Goal: Task Accomplishment & Management: Complete application form

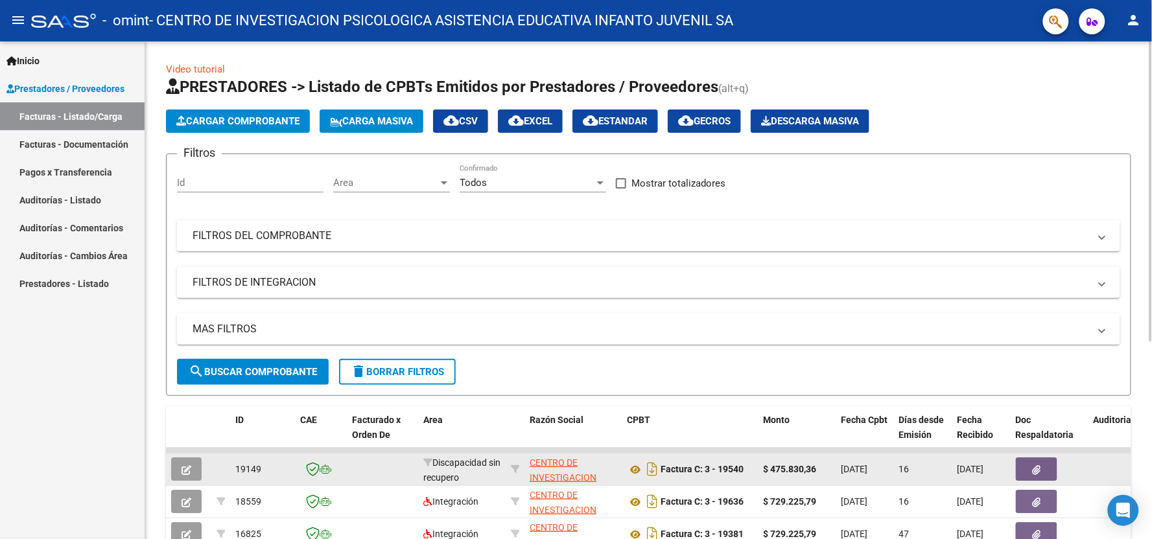
scroll to position [216, 0]
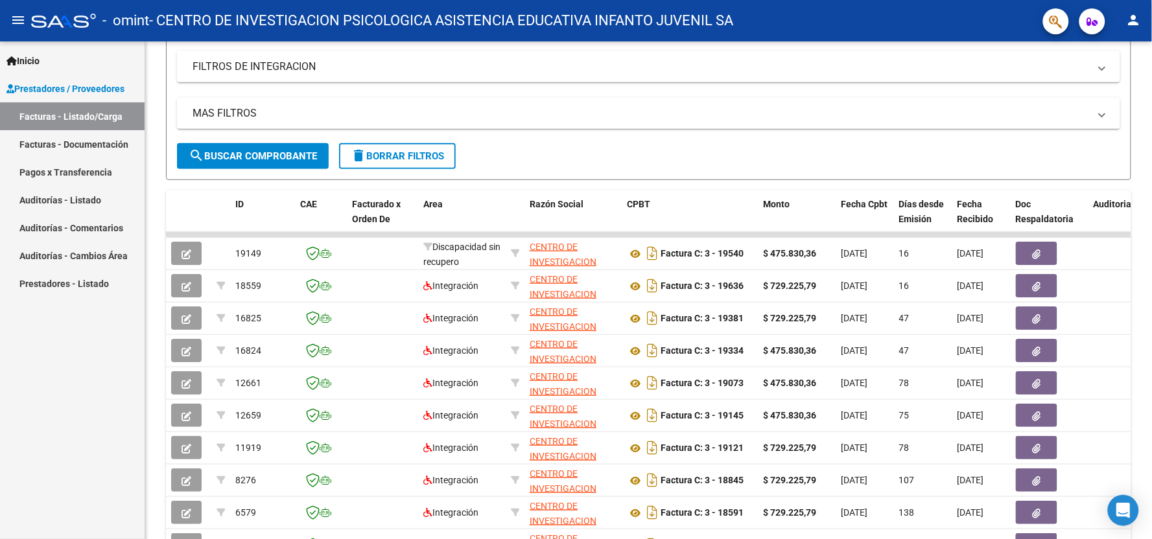
click at [48, 176] on link "Pagos x Transferencia" at bounding box center [72, 172] width 145 height 28
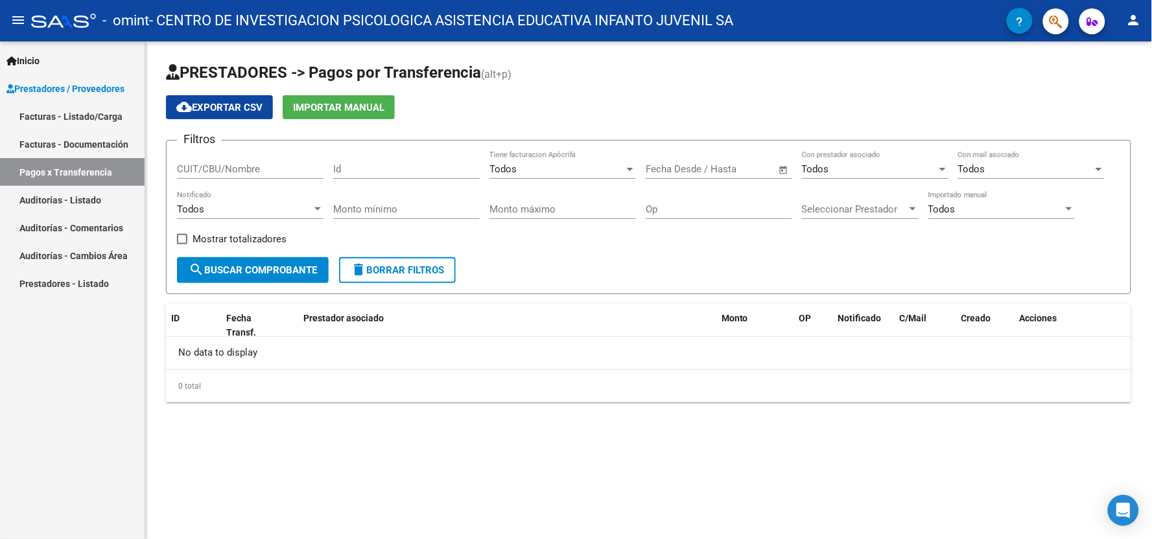
click at [67, 118] on link "Facturas - Listado/Carga" at bounding box center [72, 116] width 145 height 28
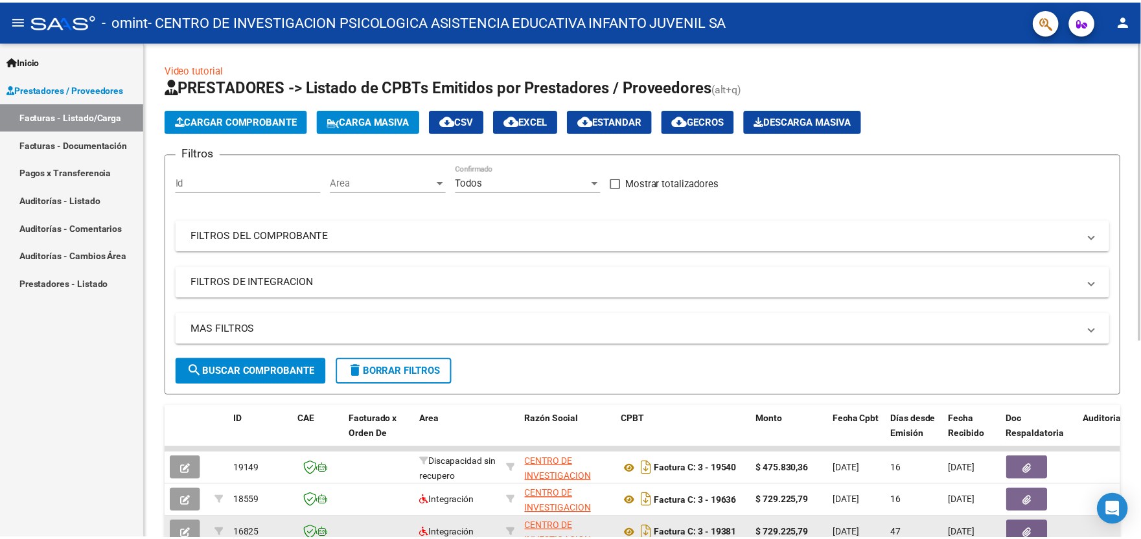
scroll to position [144, 0]
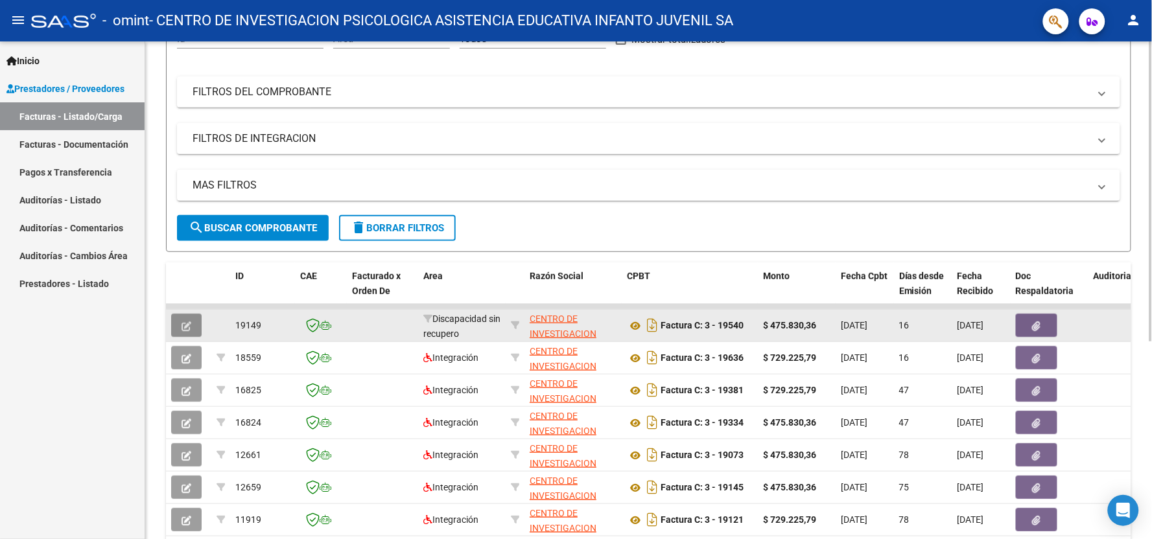
click at [189, 322] on icon "button" at bounding box center [186, 326] width 10 height 10
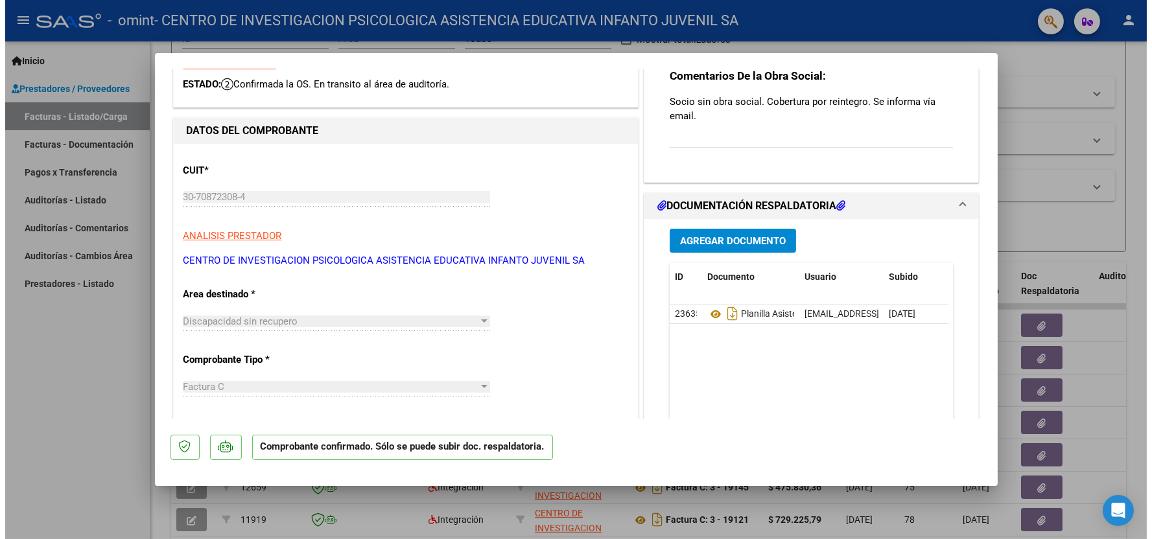
scroll to position [216, 0]
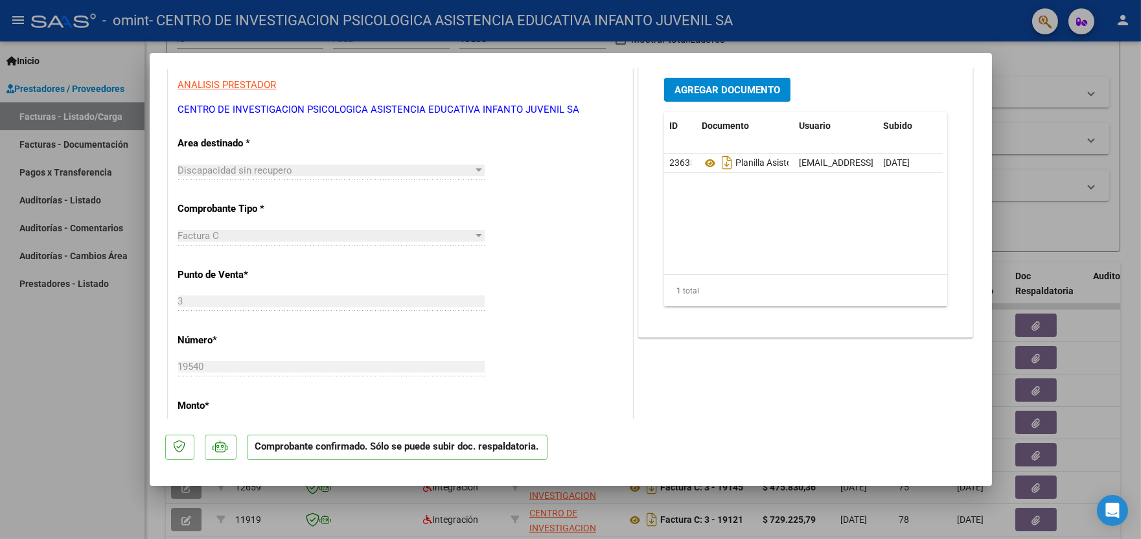
click at [55, 480] on div at bounding box center [570, 269] width 1141 height 539
type input "$ 0,00"
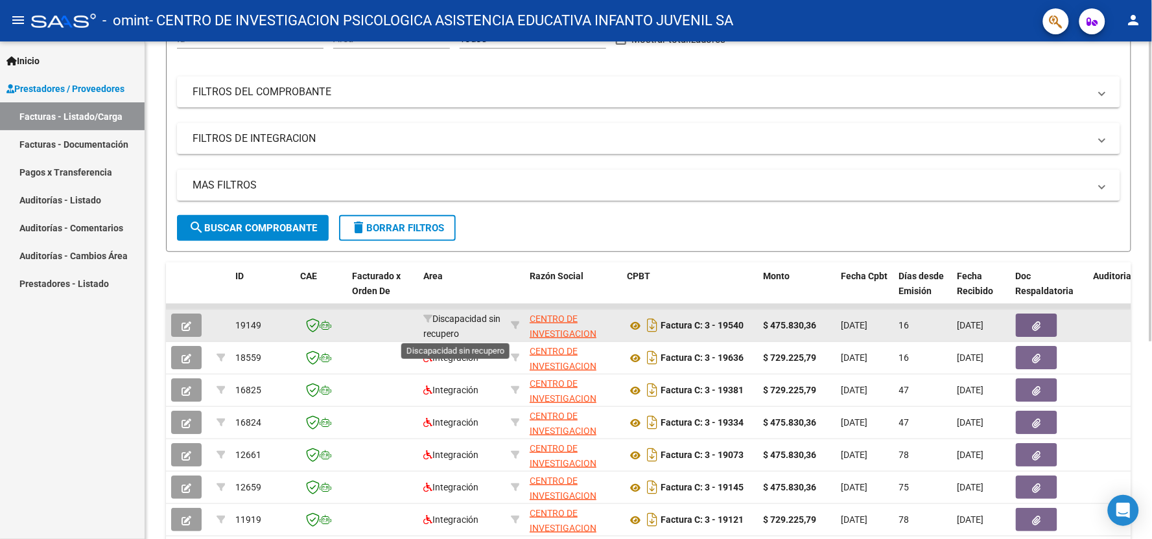
scroll to position [2, 0]
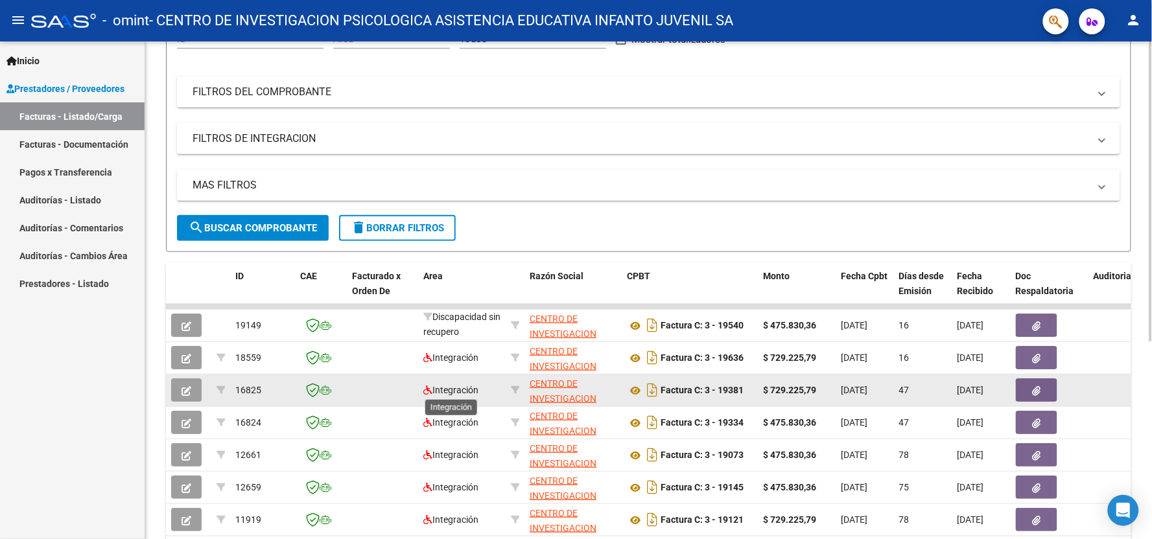
click at [461, 391] on span "Integración" at bounding box center [450, 390] width 55 height 10
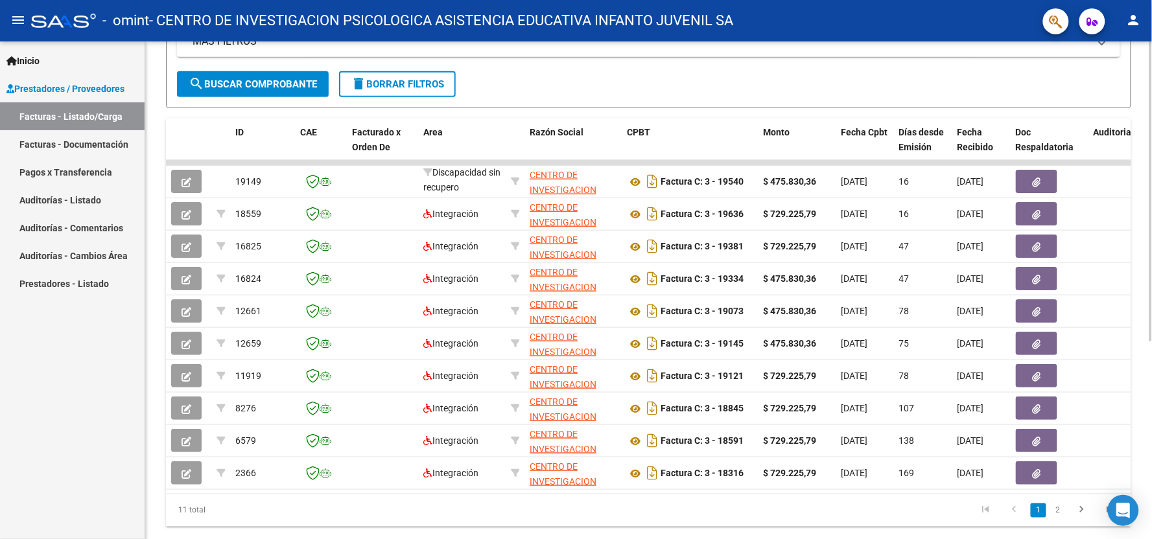
scroll to position [327, 0]
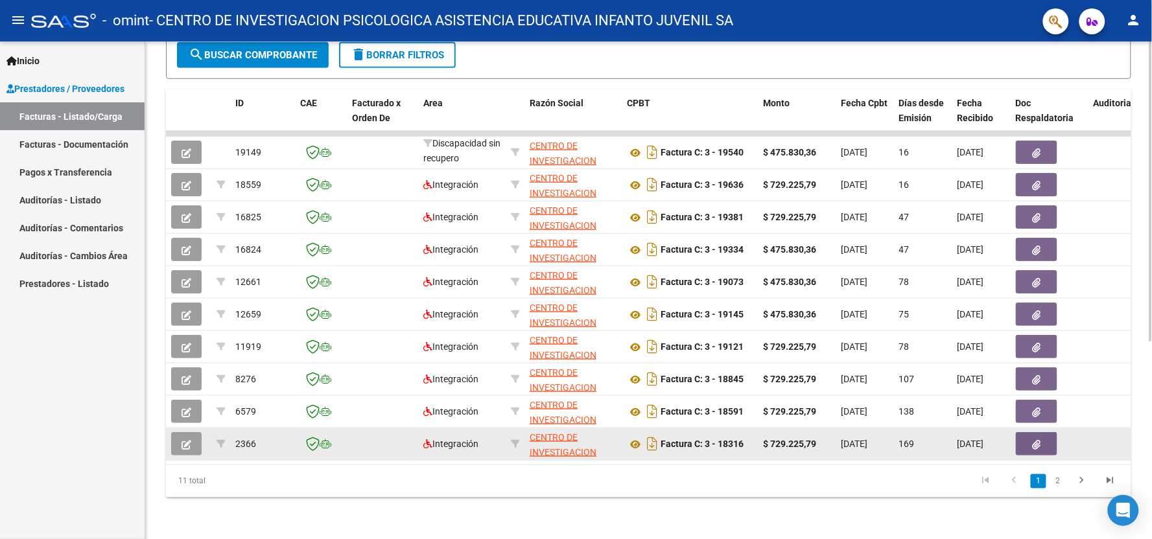
click at [196, 436] on button "button" at bounding box center [186, 443] width 30 height 23
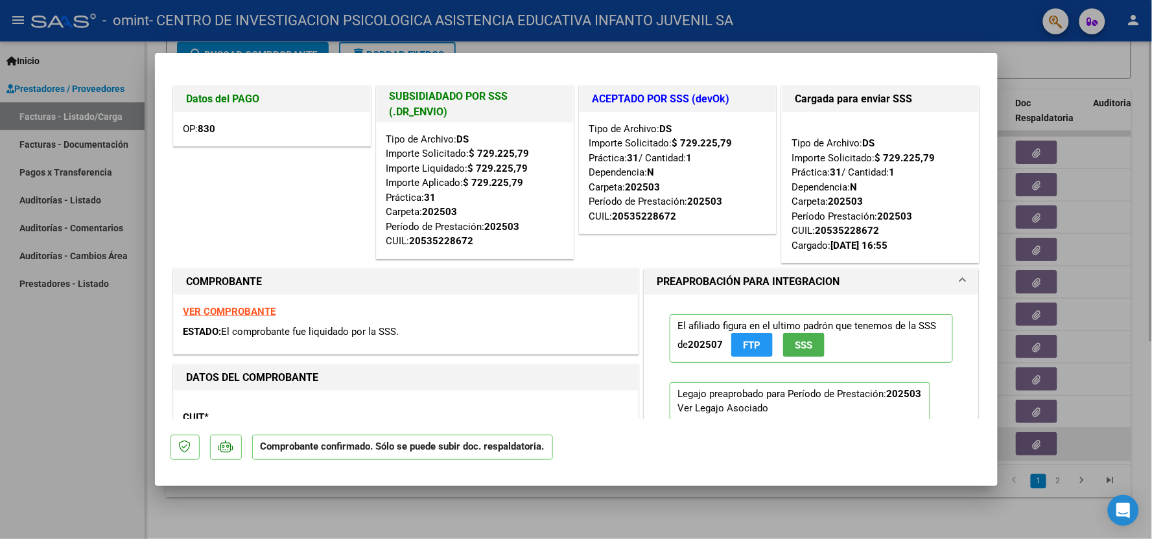
scroll to position [0, 0]
click at [189, 134] on span "OP: 830" at bounding box center [199, 130] width 32 height 12
click at [211, 130] on strong "830" at bounding box center [206, 130] width 17 height 12
click at [52, 404] on div at bounding box center [576, 269] width 1152 height 539
type input "$ 0,00"
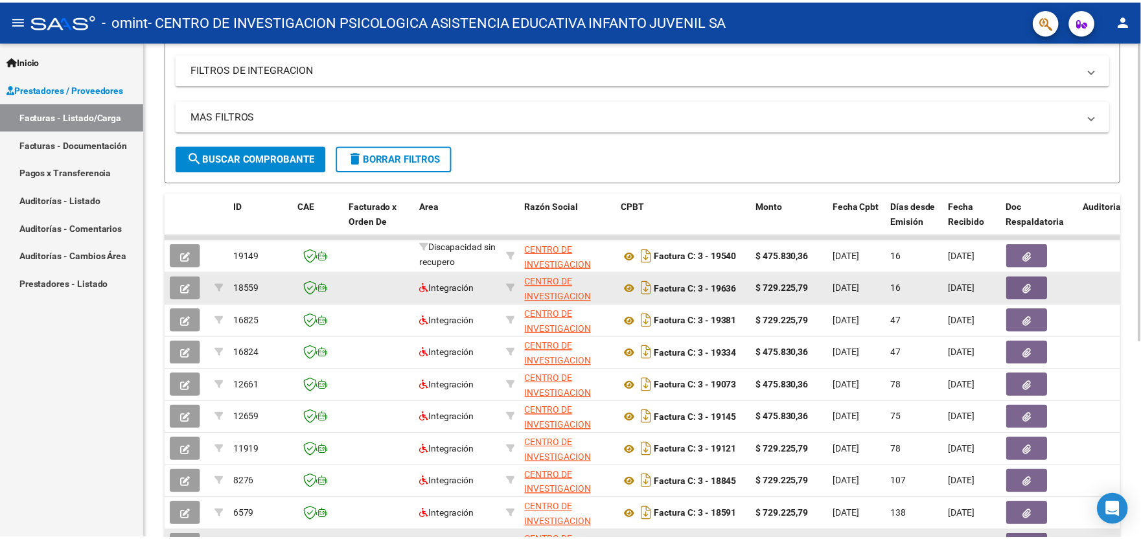
scroll to position [216, 0]
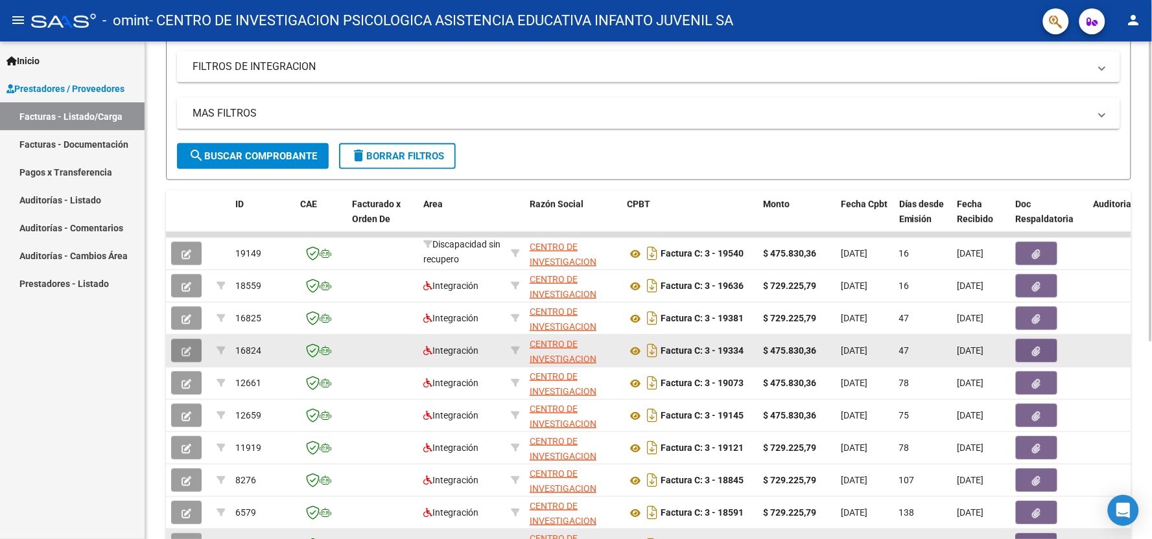
click at [189, 352] on icon "button" at bounding box center [186, 352] width 10 height 10
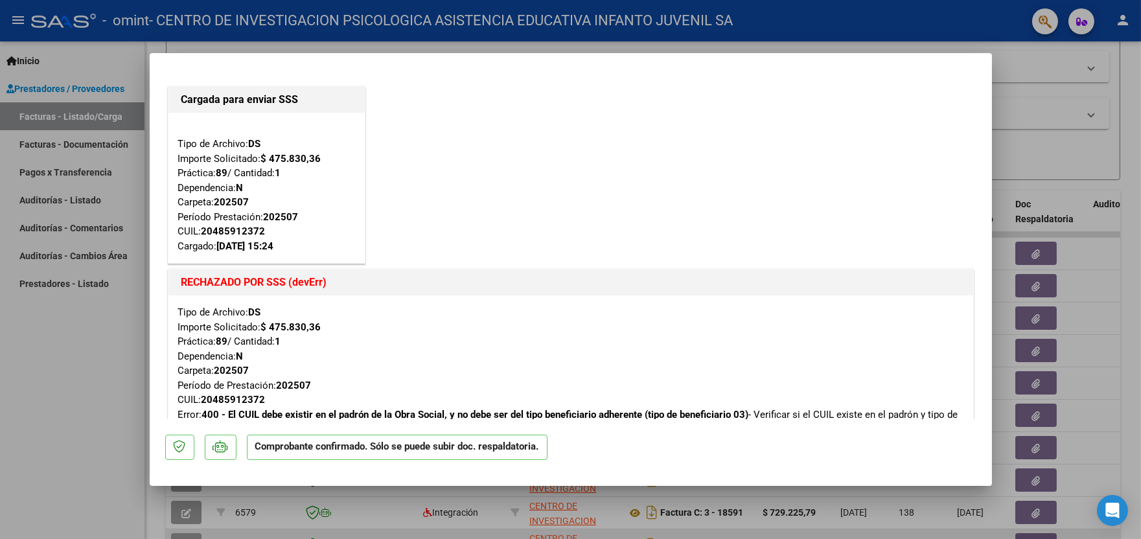
scroll to position [144, 0]
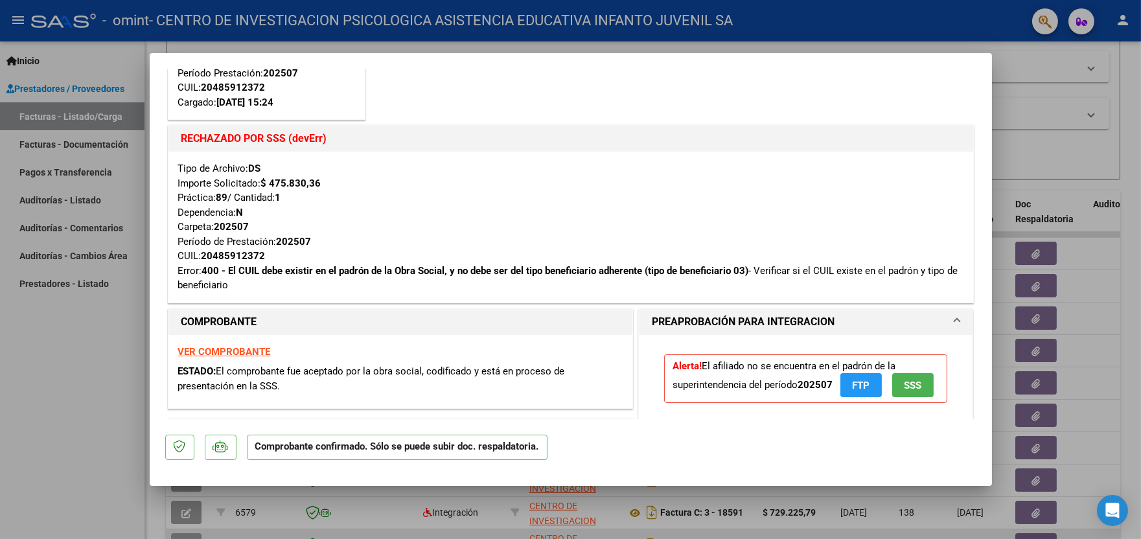
click at [52, 434] on div at bounding box center [570, 269] width 1141 height 539
type input "$ 0,00"
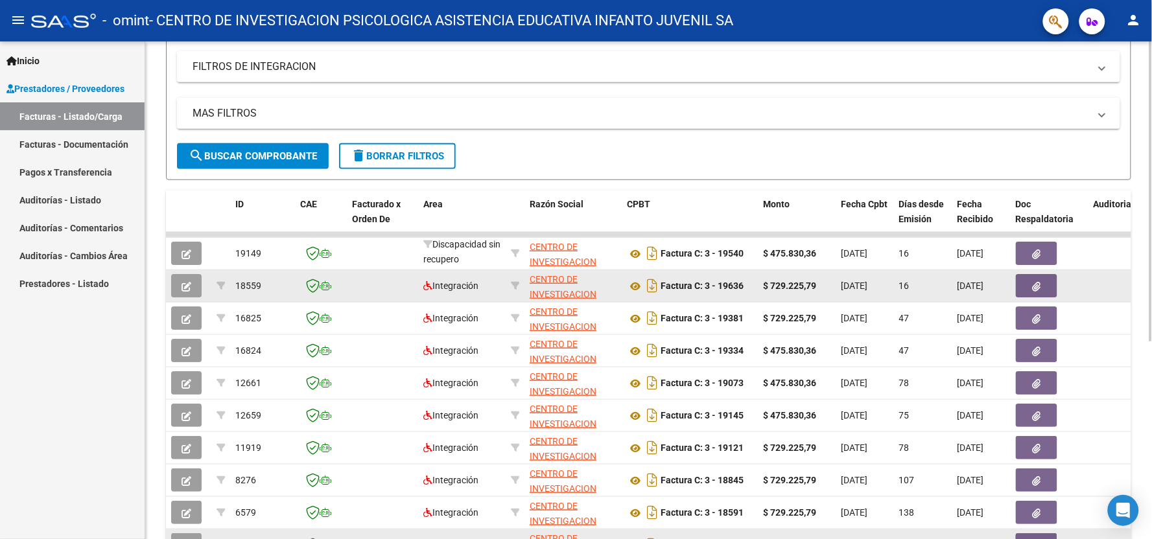
click at [183, 283] on icon "button" at bounding box center [186, 287] width 10 height 10
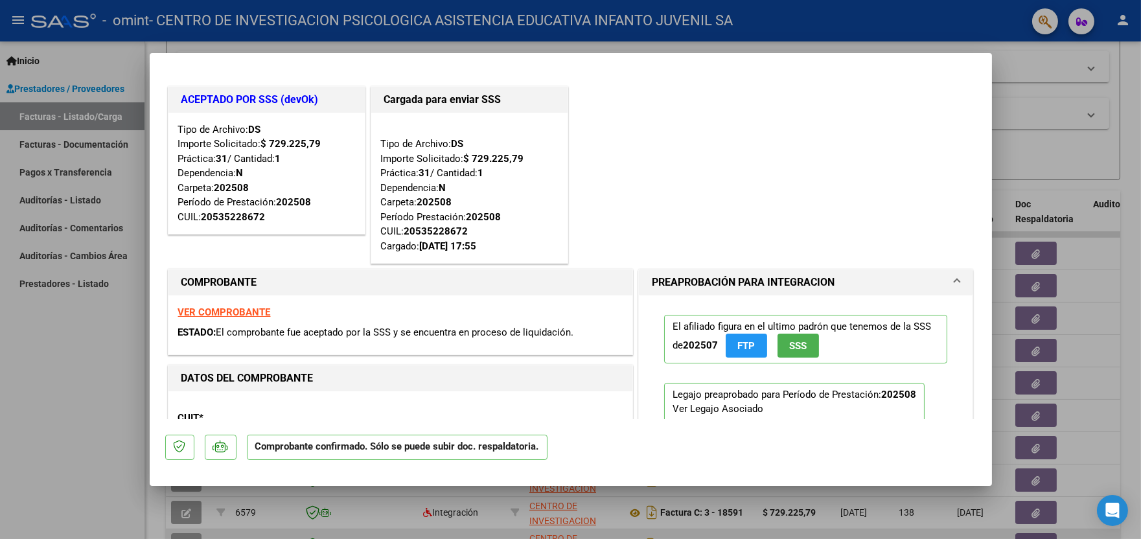
click at [52, 396] on div at bounding box center [570, 269] width 1141 height 539
type input "$ 0,00"
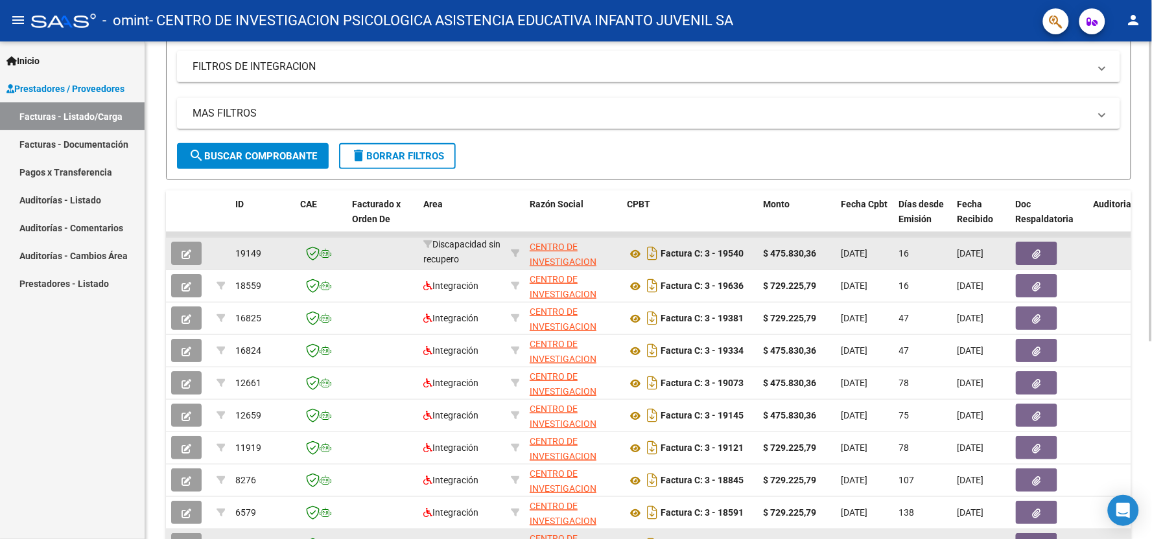
click at [181, 256] on icon "button" at bounding box center [186, 255] width 10 height 10
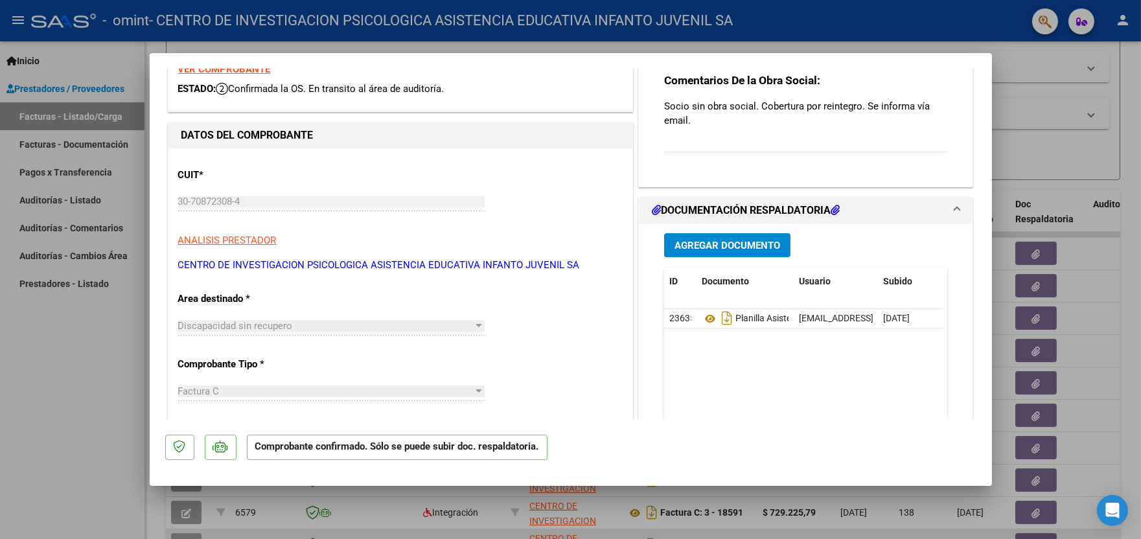
scroll to position [0, 0]
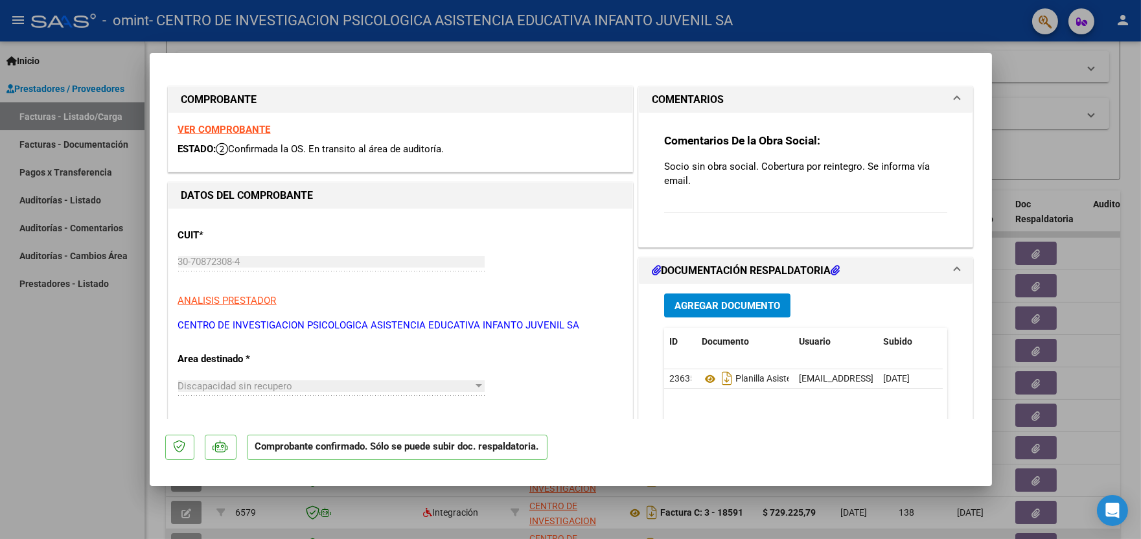
click at [117, 356] on div at bounding box center [570, 269] width 1141 height 539
type input "$ 0,00"
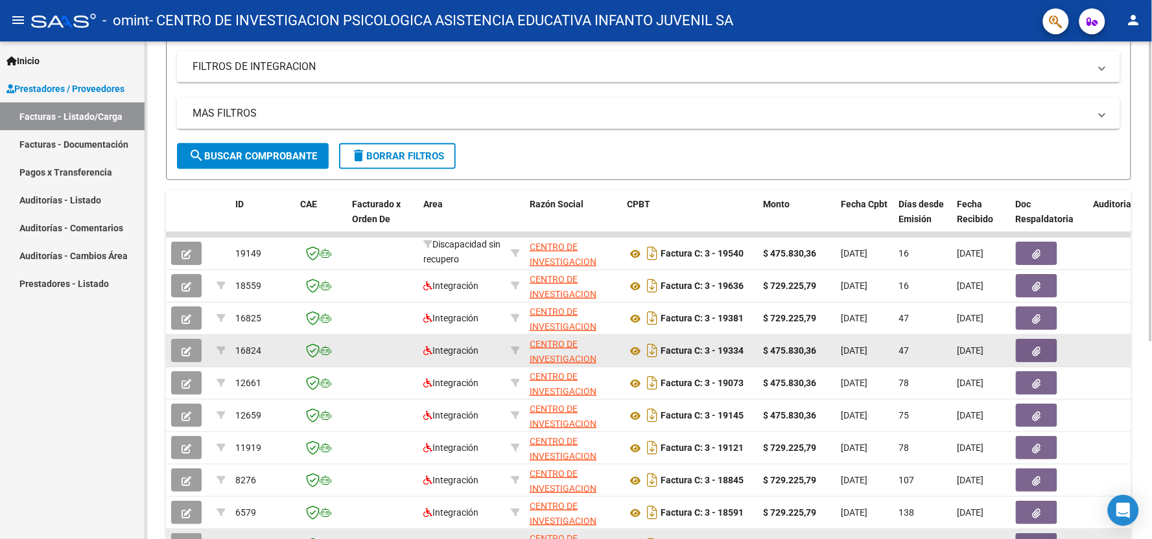
click at [194, 353] on button "button" at bounding box center [186, 350] width 30 height 23
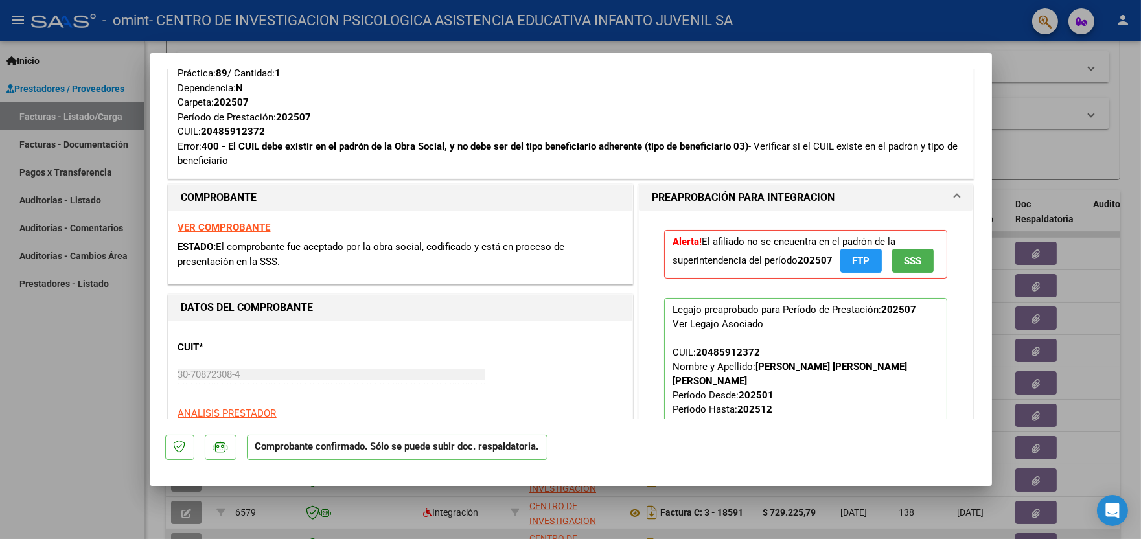
scroll to position [360, 0]
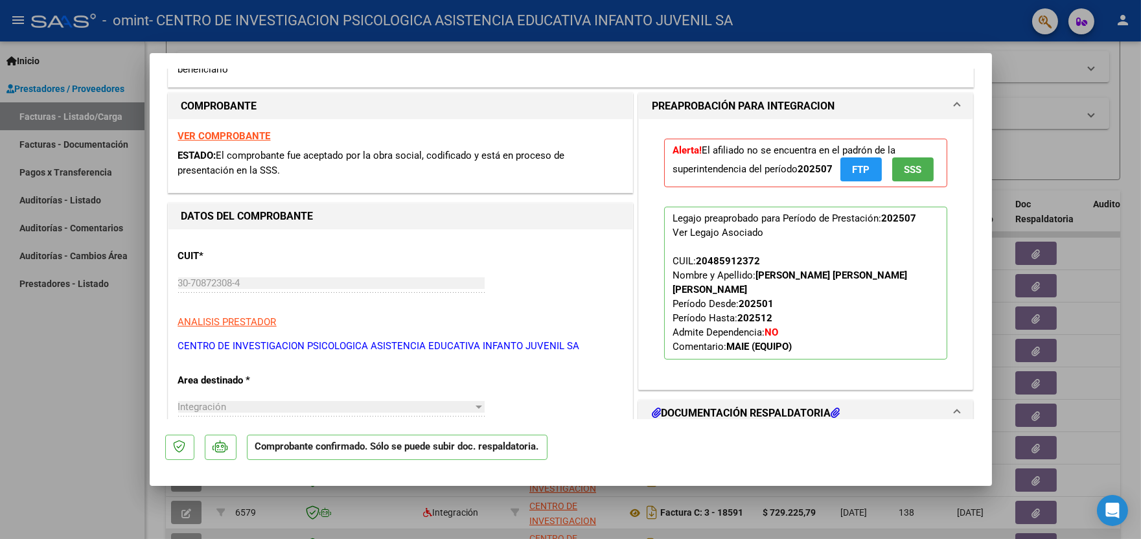
click at [912, 167] on span "SSS" at bounding box center [912, 170] width 17 height 12
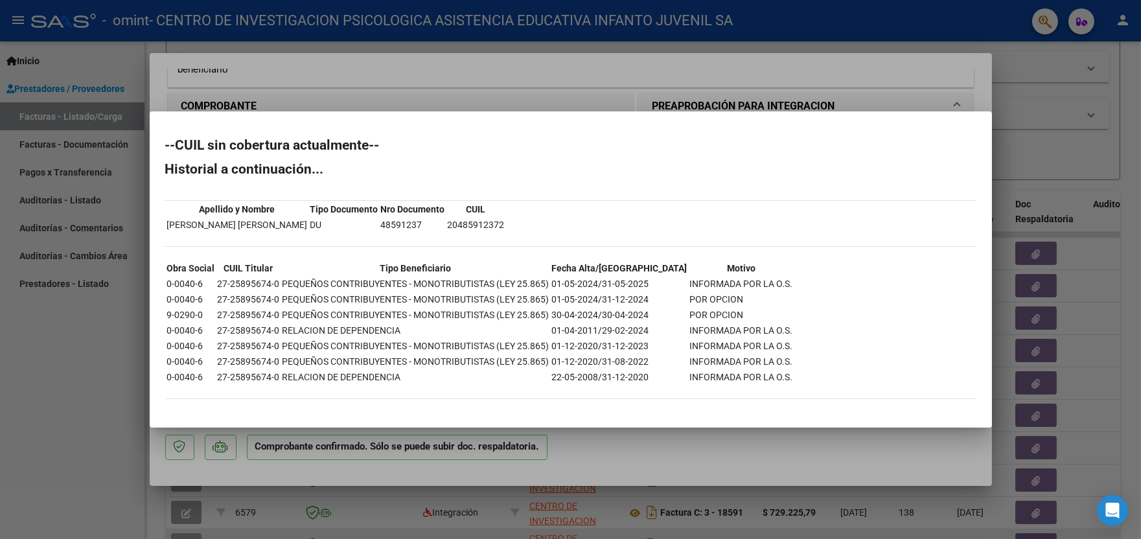
click at [47, 457] on div at bounding box center [570, 269] width 1141 height 539
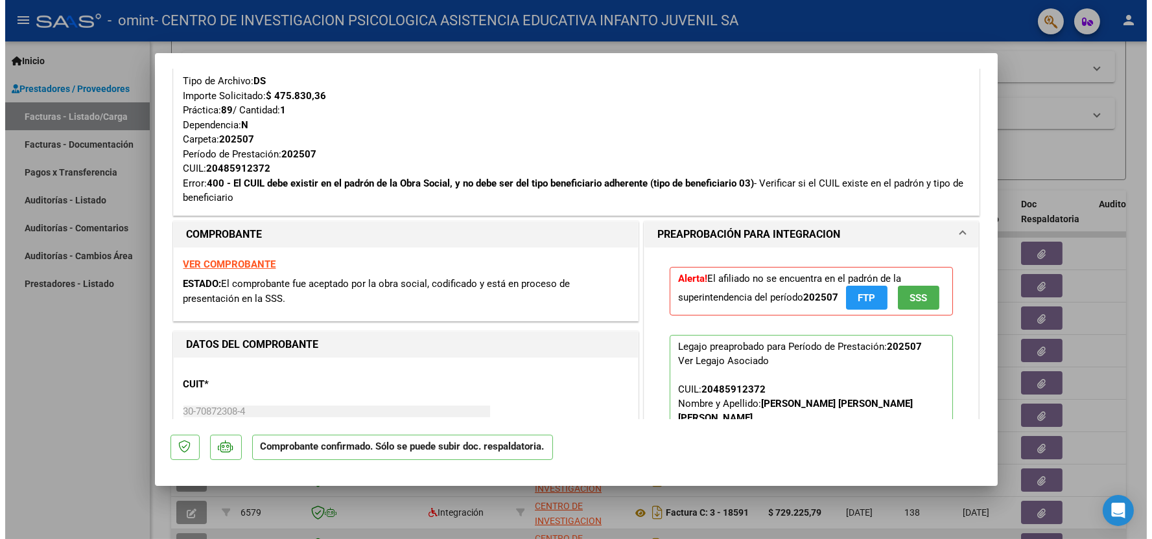
scroll to position [144, 0]
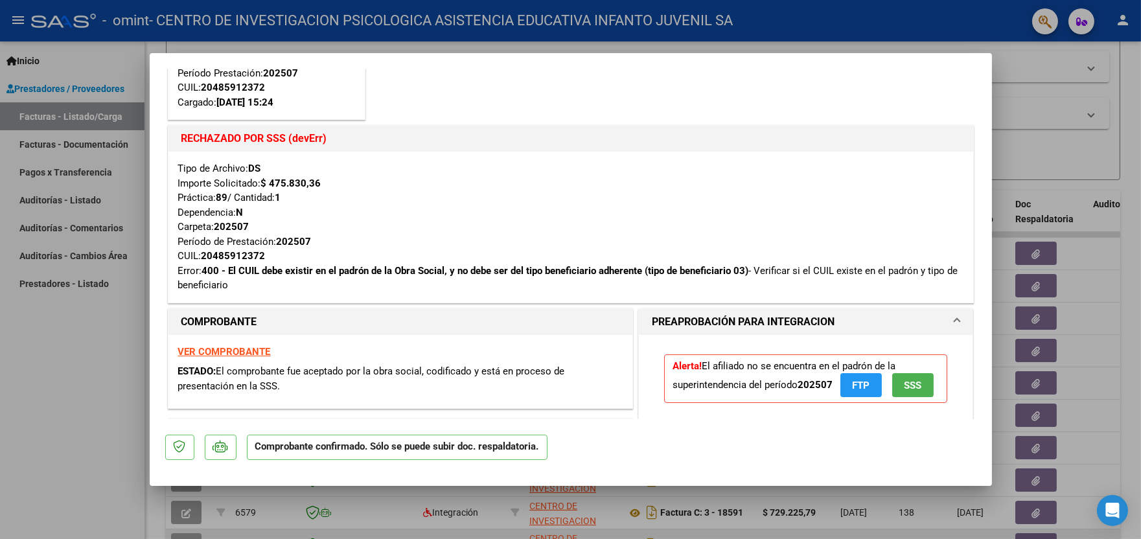
click at [75, 370] on div at bounding box center [570, 269] width 1141 height 539
type input "$ 0,00"
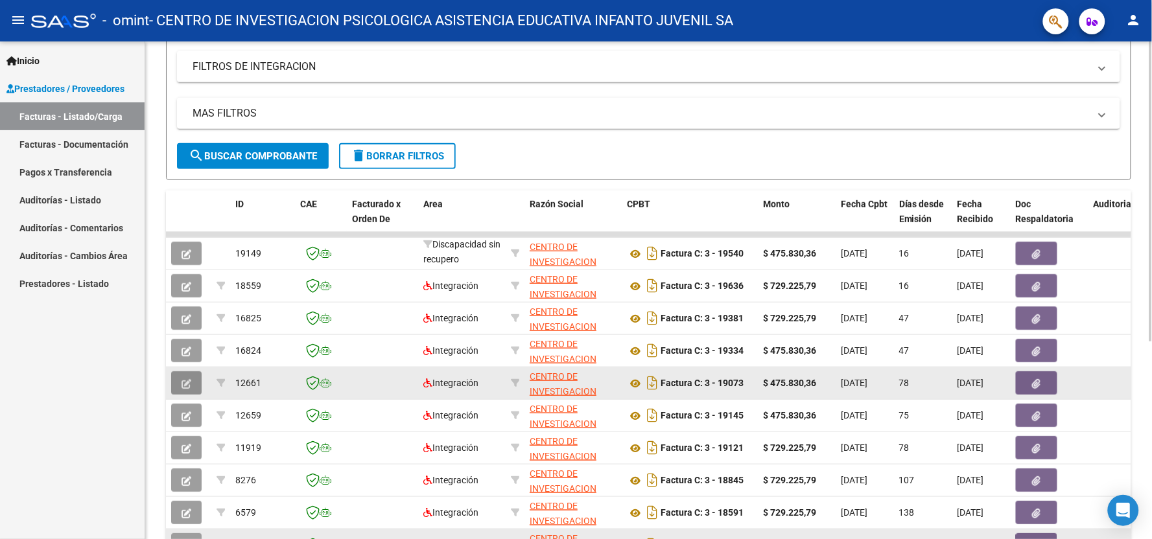
click at [186, 389] on button "button" at bounding box center [186, 382] width 30 height 23
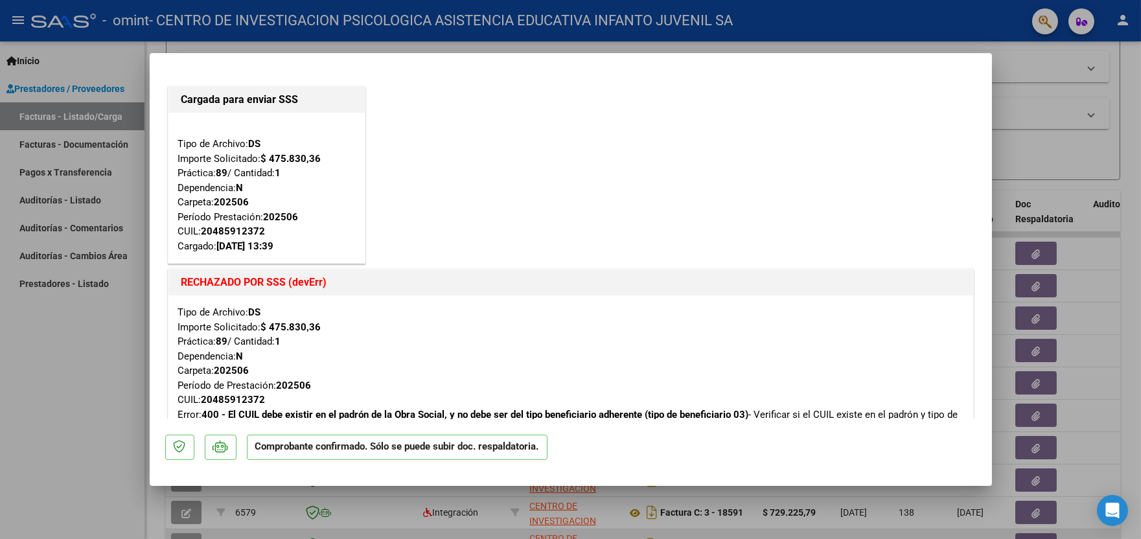
click at [61, 437] on div at bounding box center [570, 269] width 1141 height 539
type input "$ 0,00"
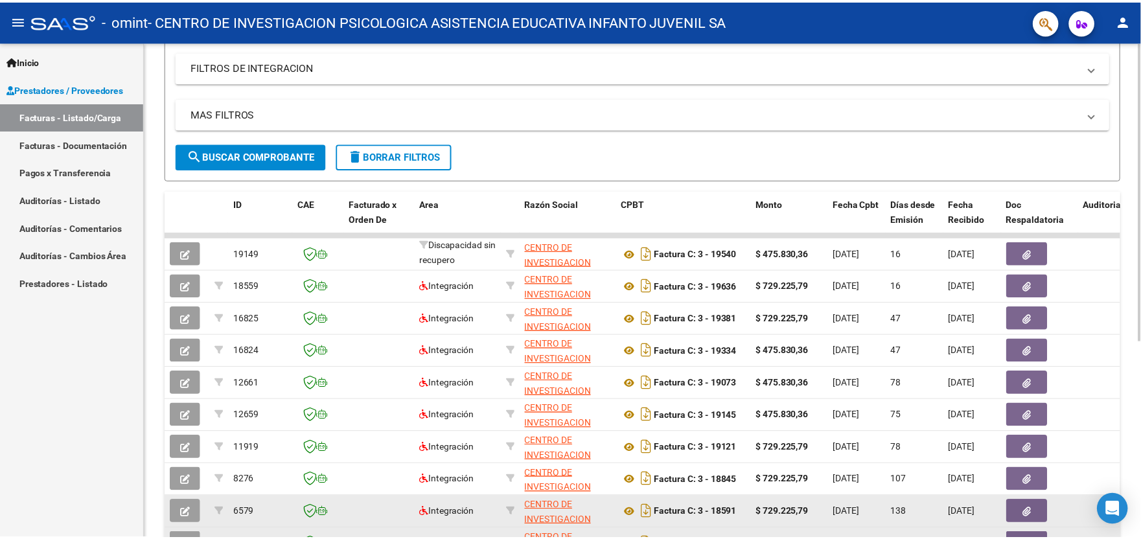
scroll to position [327, 0]
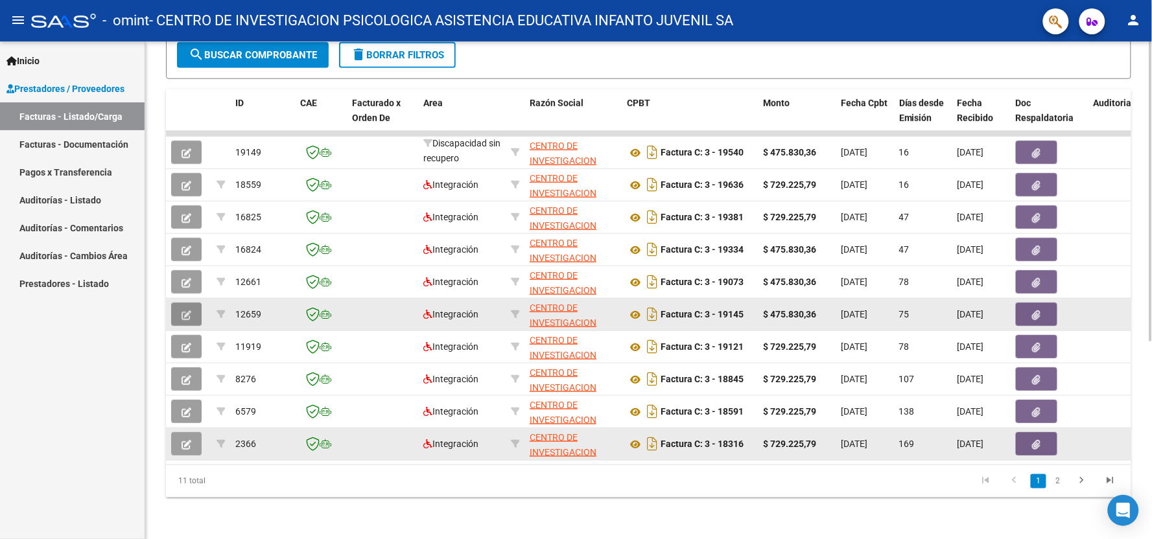
click at [189, 310] on icon "button" at bounding box center [186, 315] width 10 height 10
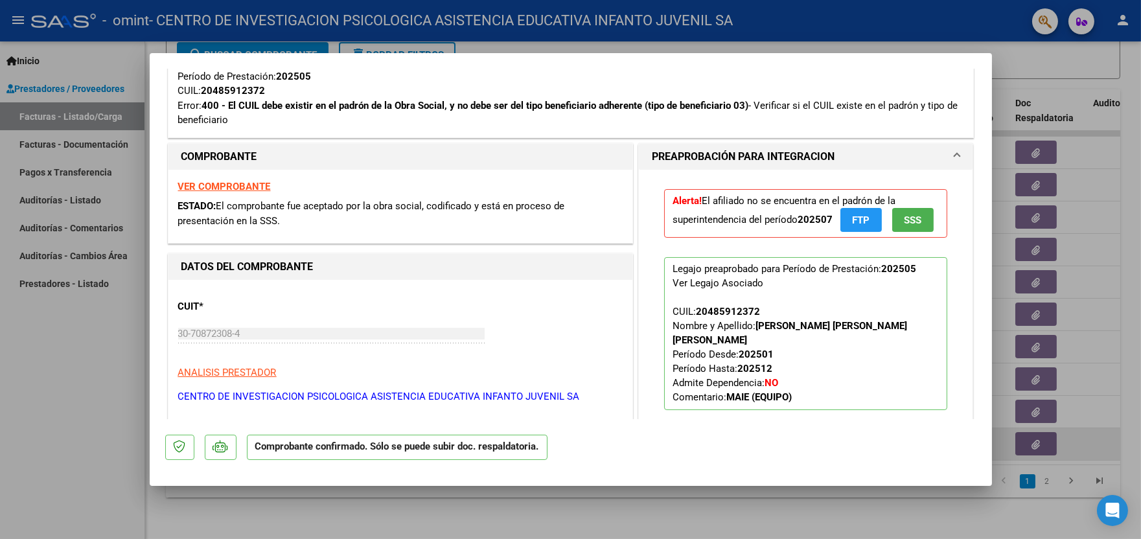
scroll to position [360, 0]
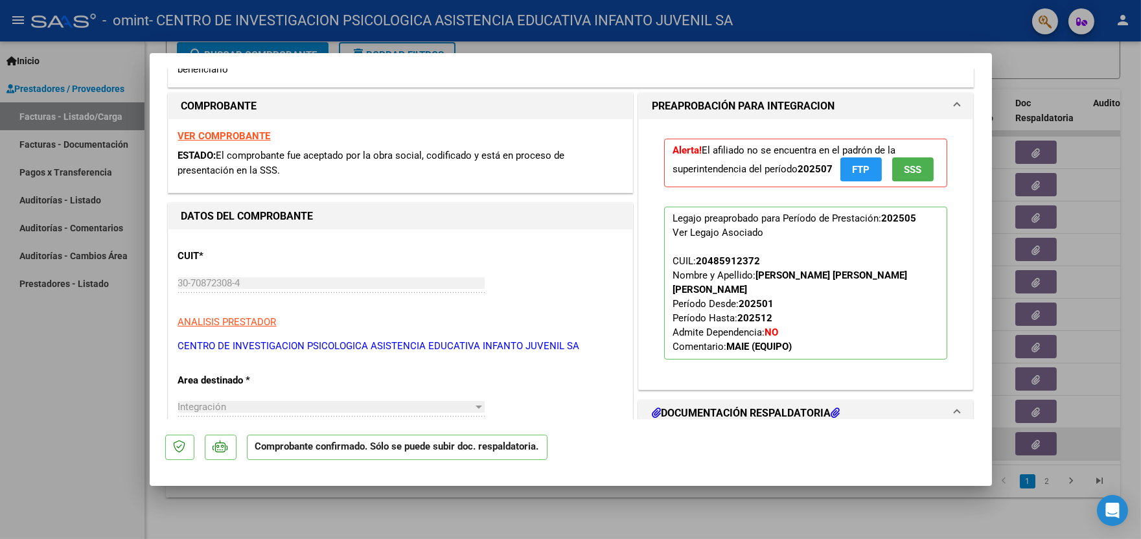
click at [109, 368] on div at bounding box center [570, 269] width 1141 height 539
type input "$ 0,00"
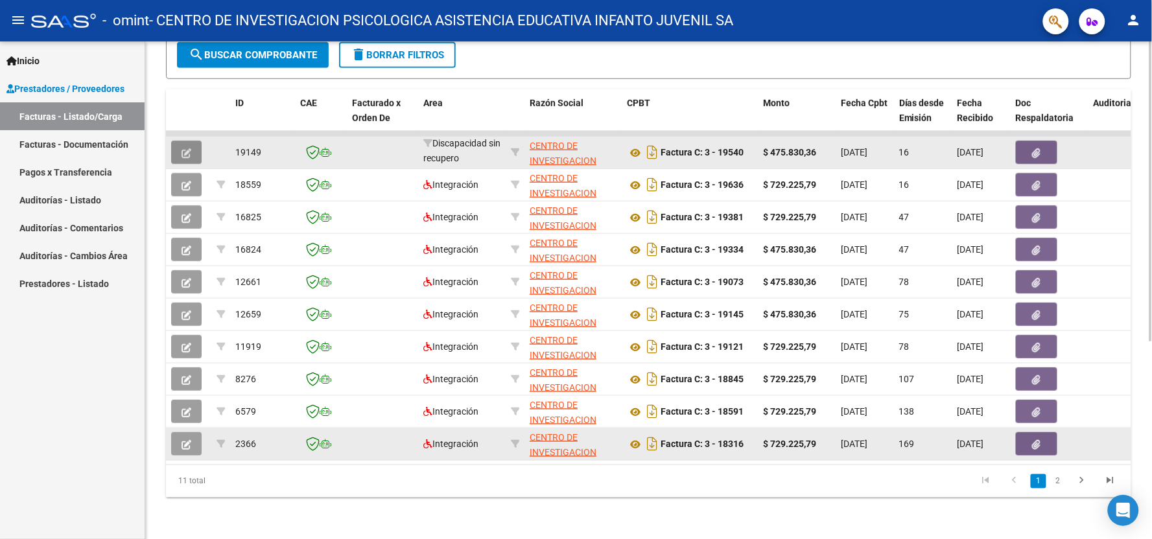
click at [189, 148] on icon "button" at bounding box center [186, 153] width 10 height 10
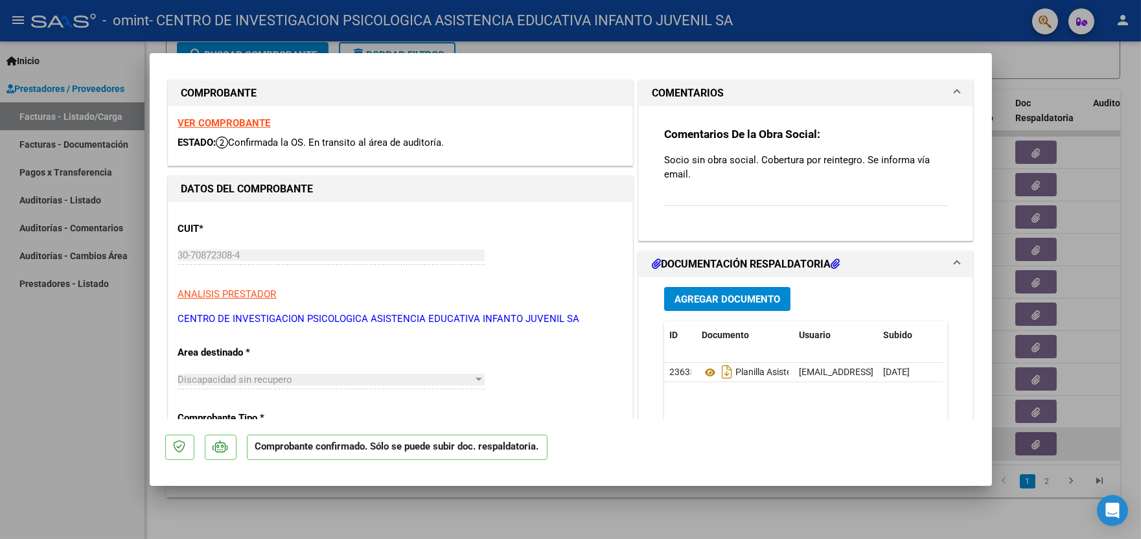
scroll to position [0, 0]
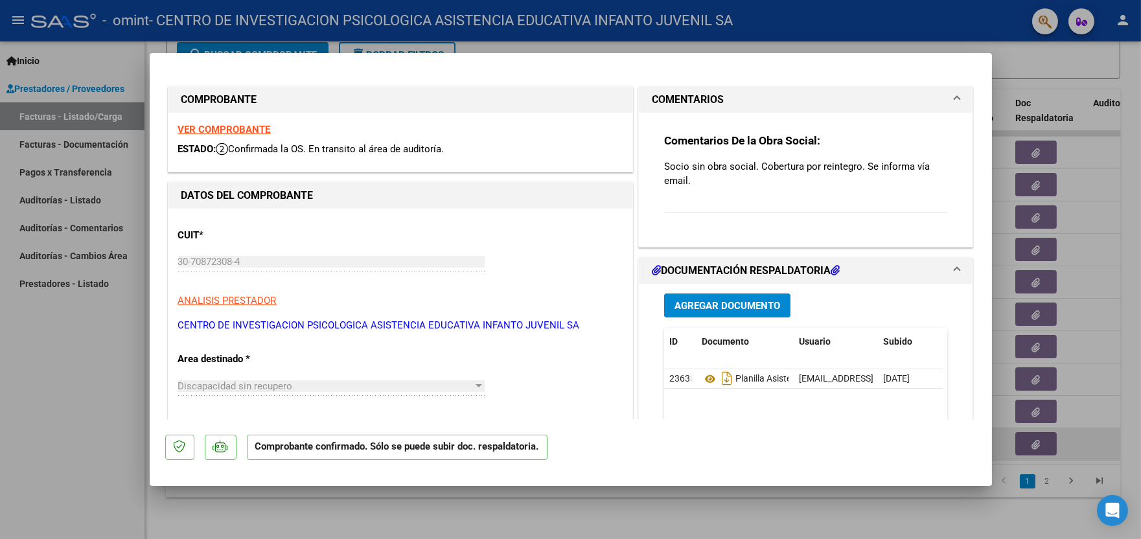
click at [823, 268] on h1 "DOCUMENTACIÓN RESPALDATORIA" at bounding box center [746, 271] width 188 height 16
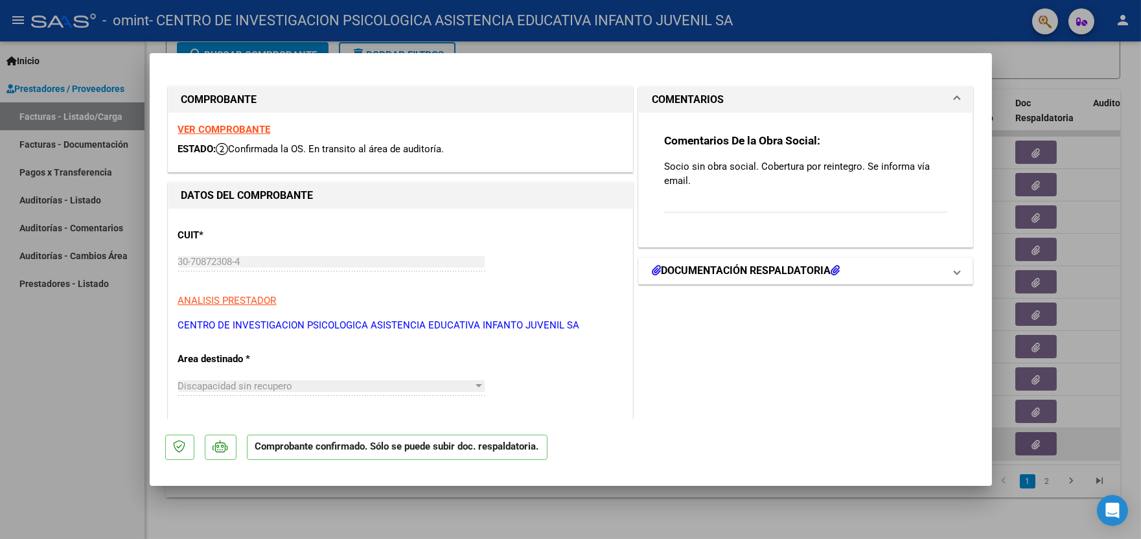
click at [827, 268] on h1 "DOCUMENTACIÓN RESPALDATORIA" at bounding box center [746, 271] width 188 height 16
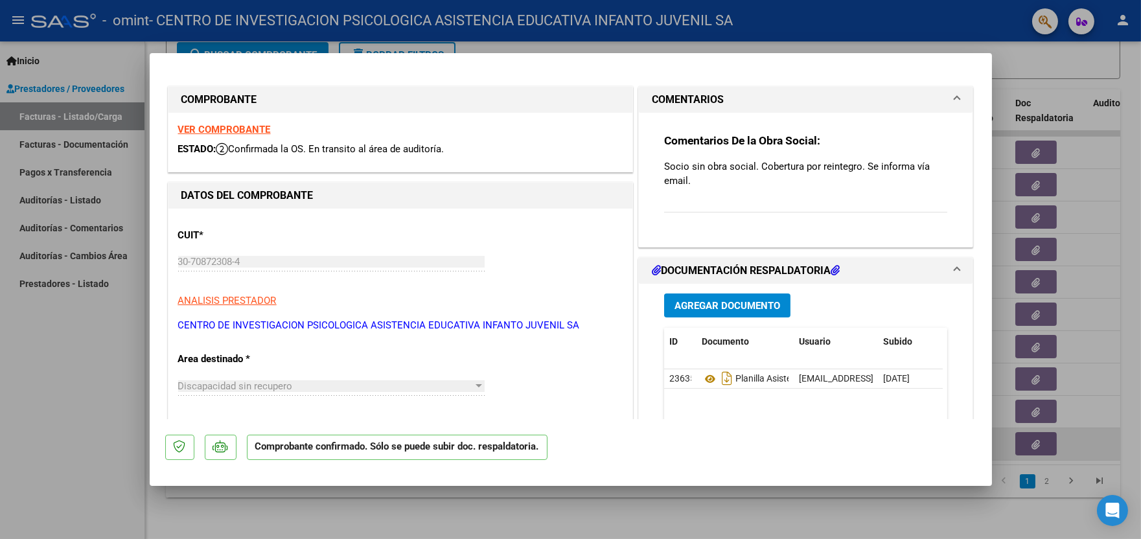
click at [257, 131] on strong "VER COMPROBANTE" at bounding box center [224, 130] width 93 height 12
click at [402, 303] on p "ANALISIS PRESTADOR" at bounding box center [400, 301] width 445 height 15
click at [0, 471] on div at bounding box center [570, 269] width 1141 height 539
type input "$ 0,00"
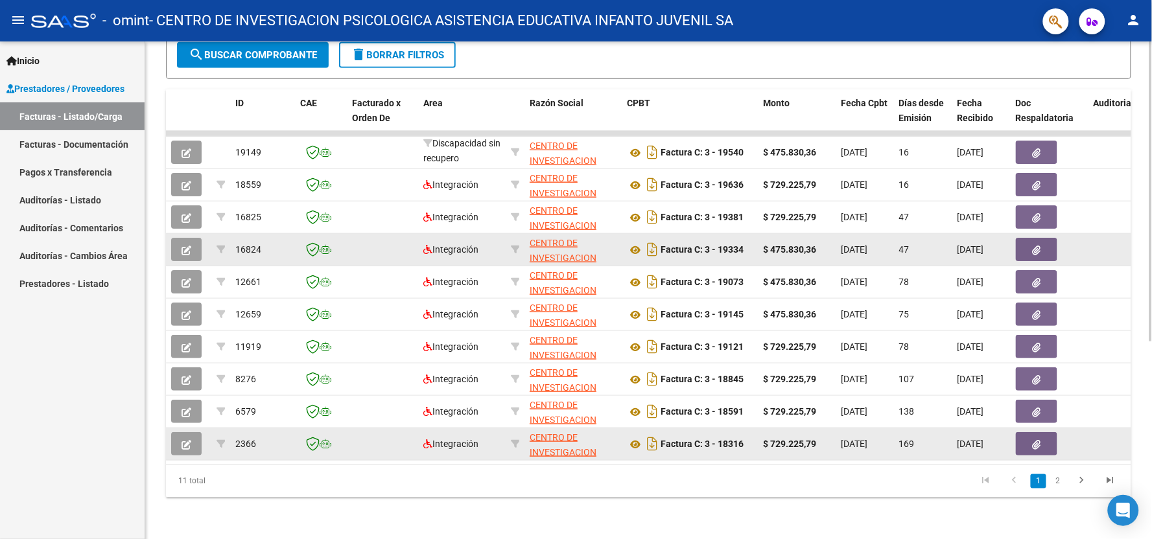
click at [183, 246] on icon "button" at bounding box center [186, 251] width 10 height 10
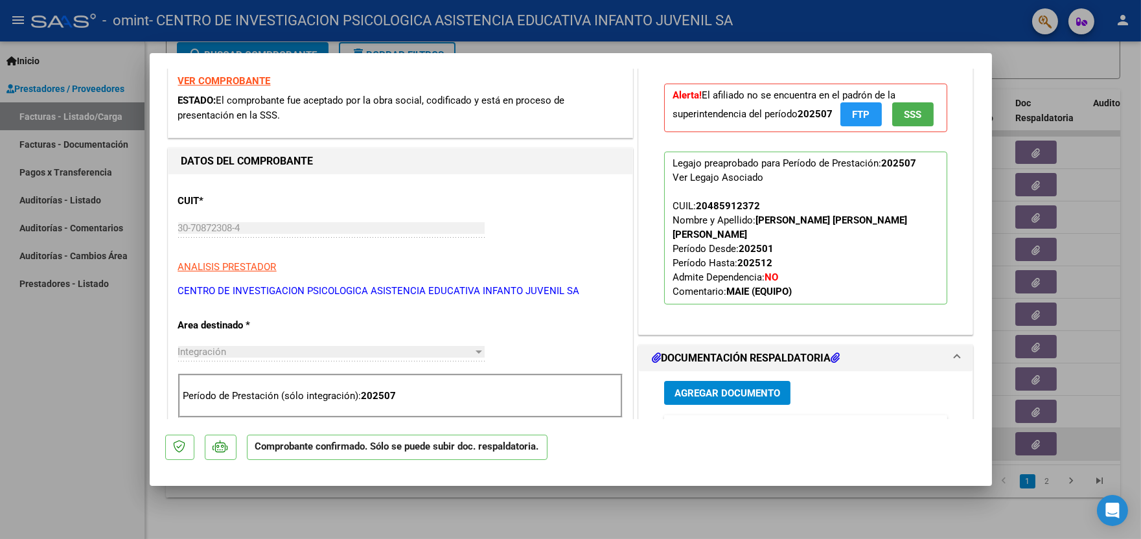
scroll to position [342, 0]
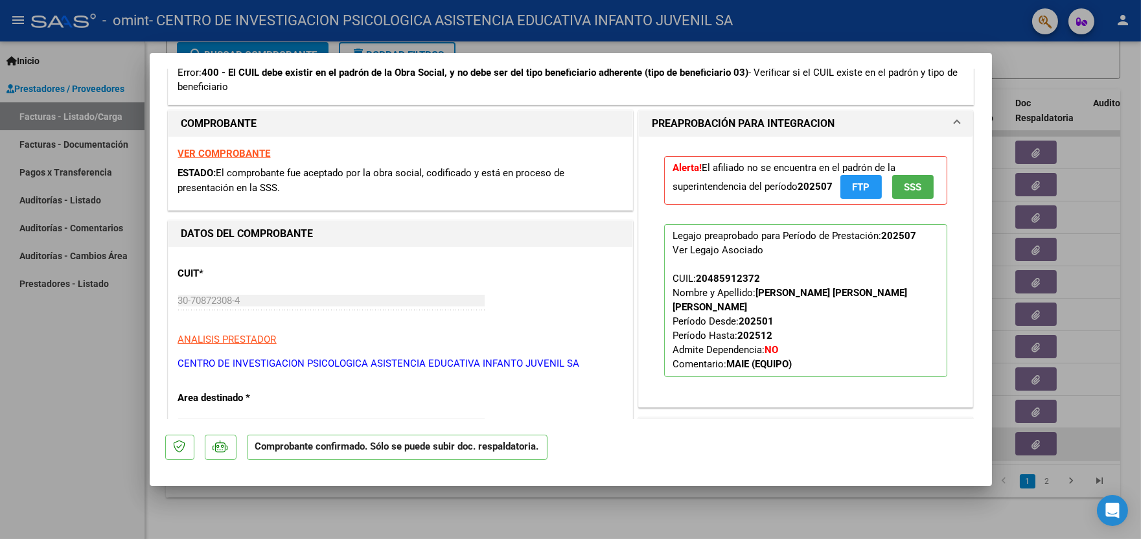
click at [89, 399] on div at bounding box center [570, 269] width 1141 height 539
type input "$ 0,00"
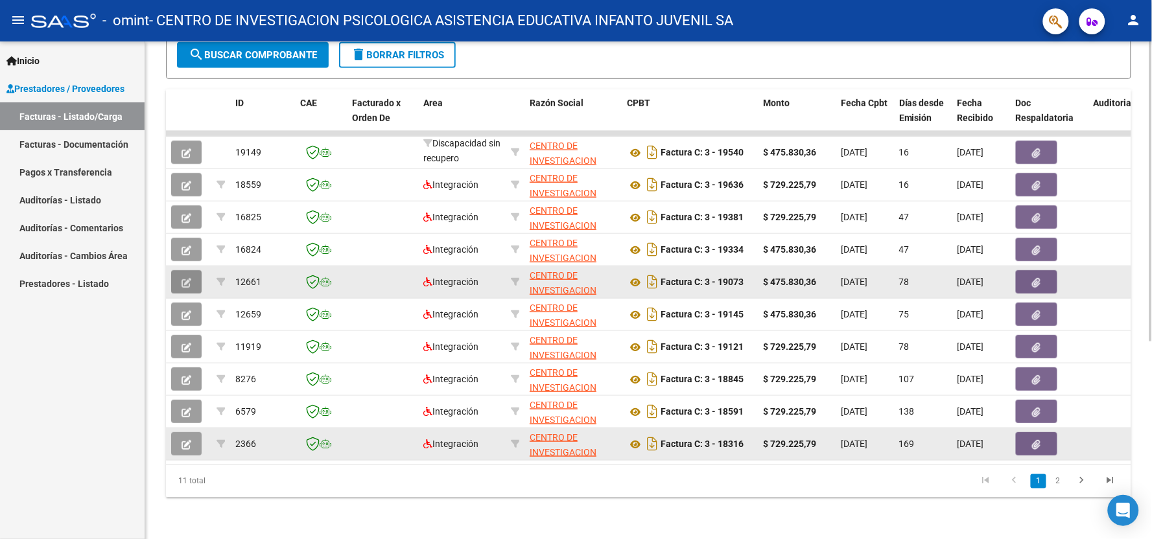
click at [193, 273] on button "button" at bounding box center [186, 281] width 30 height 23
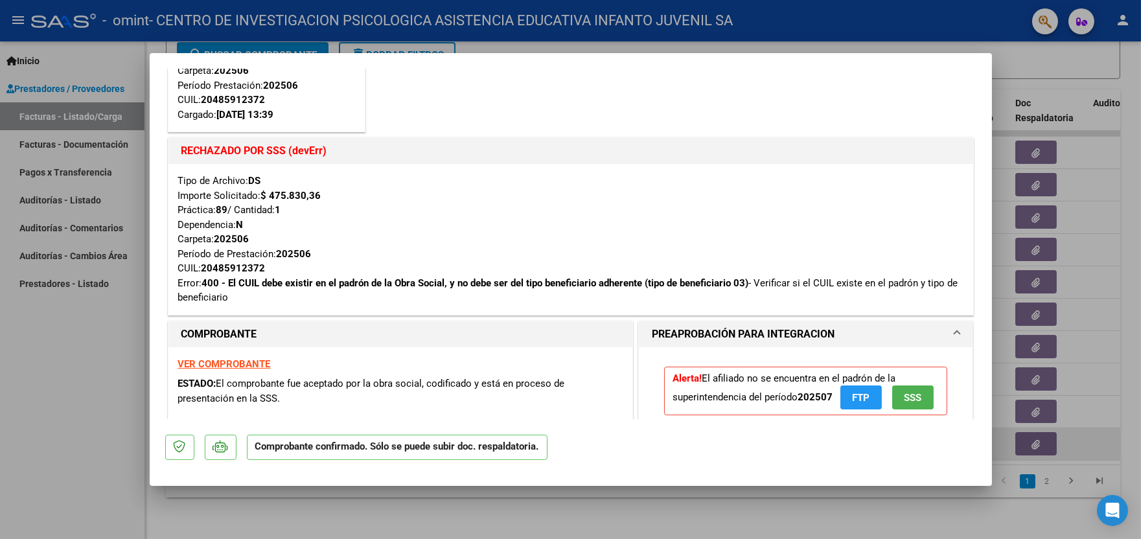
scroll to position [134, 0]
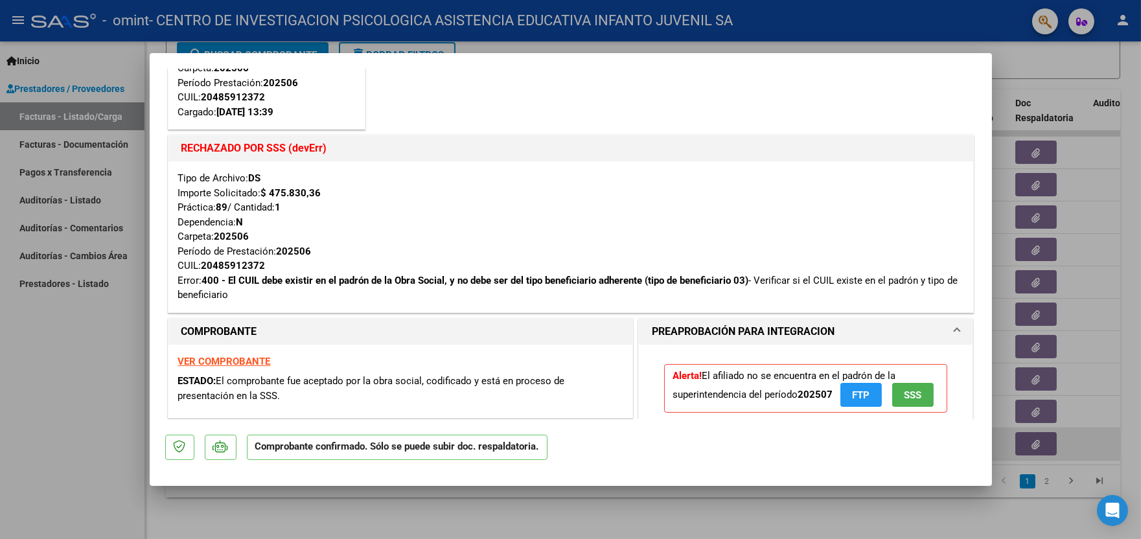
click at [108, 347] on div at bounding box center [570, 269] width 1141 height 539
type input "$ 0,00"
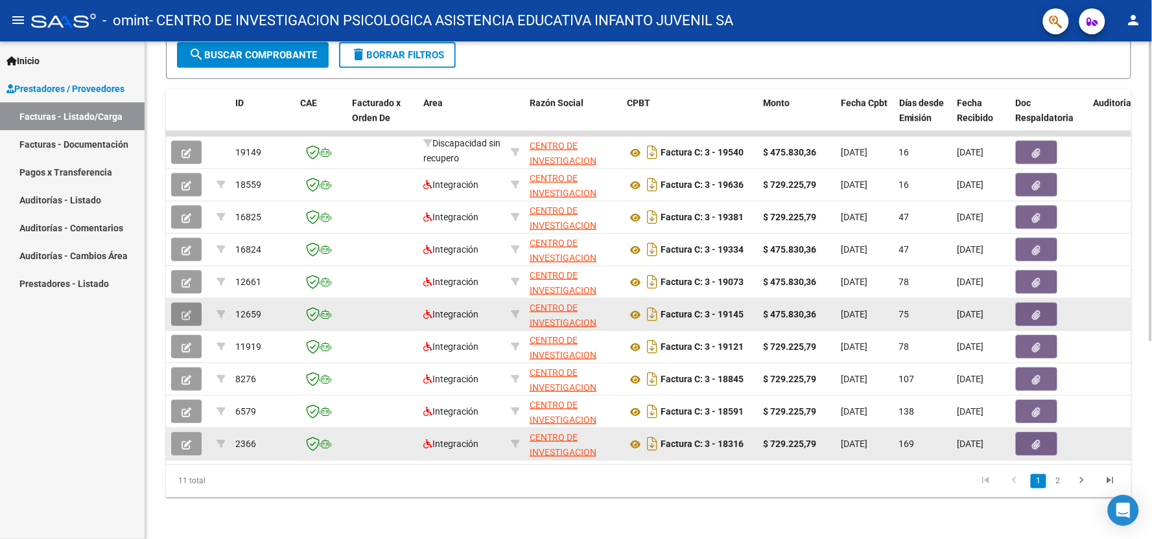
click at [183, 310] on icon "button" at bounding box center [186, 315] width 10 height 10
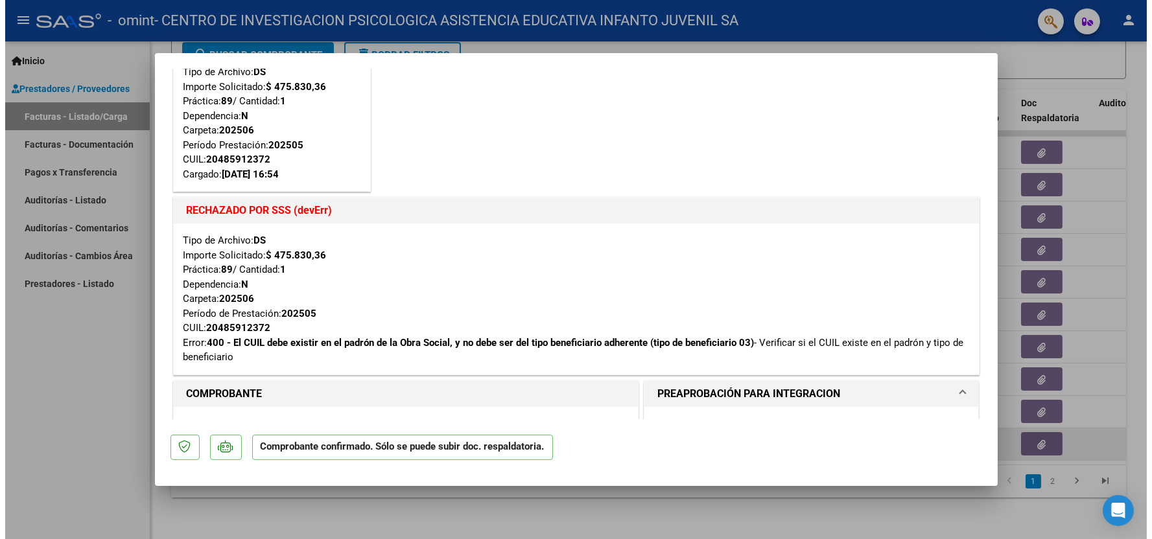
scroll to position [144, 0]
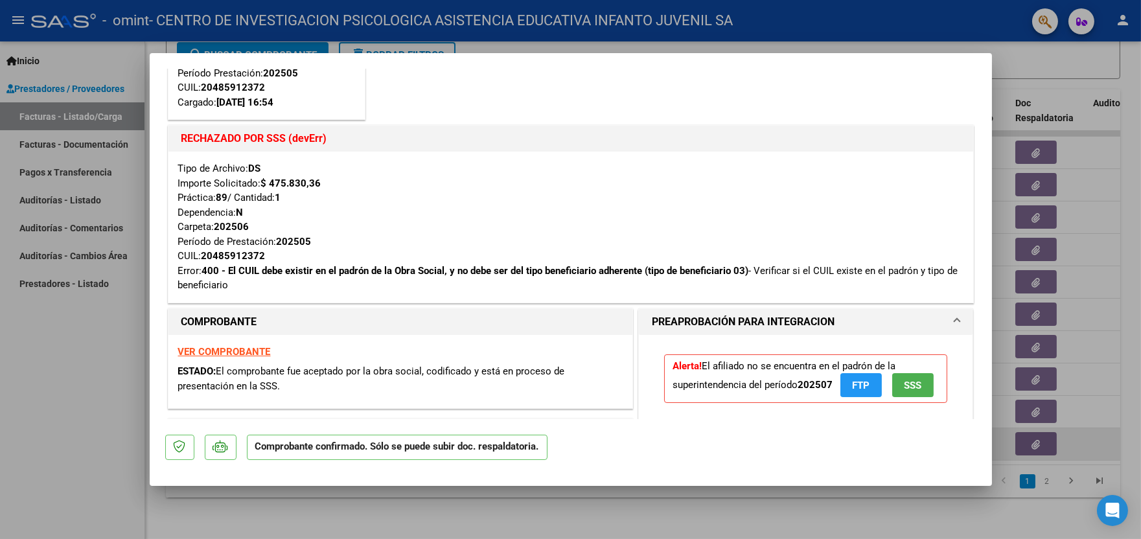
click at [69, 410] on div at bounding box center [570, 269] width 1141 height 539
type input "$ 0,00"
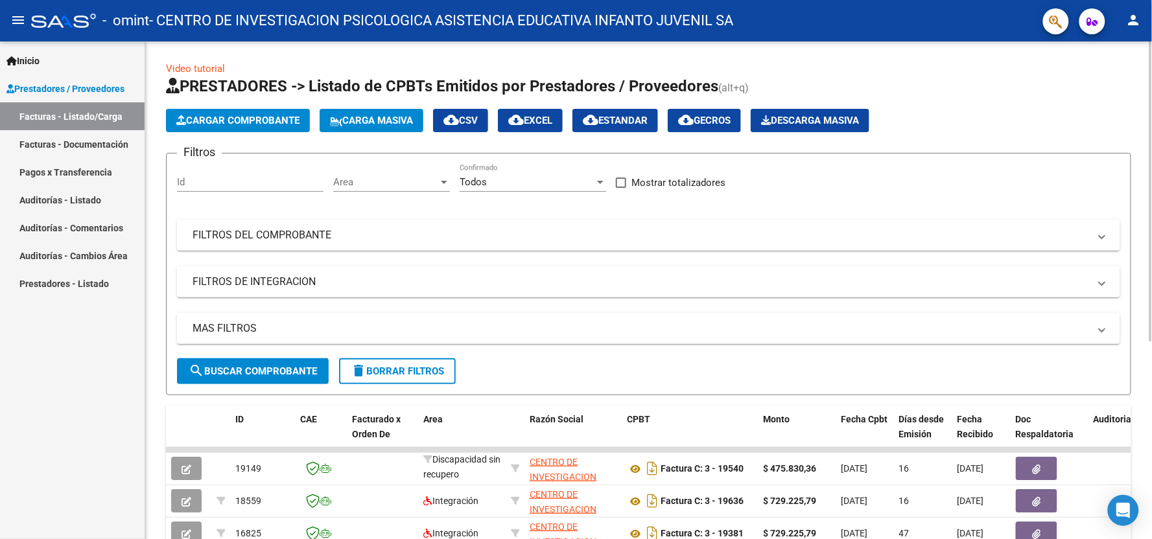
scroll to position [0, 0]
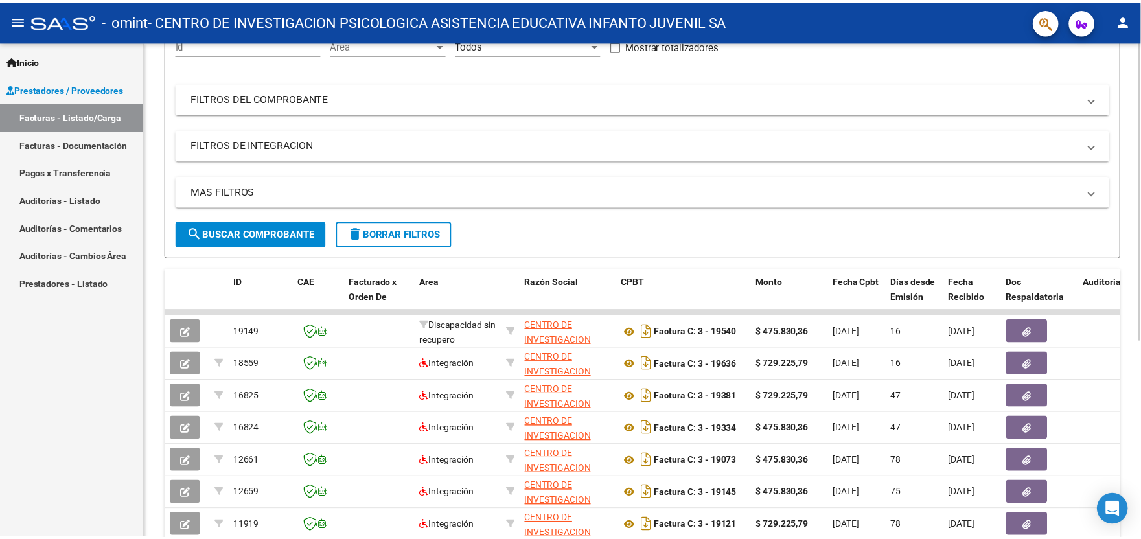
scroll to position [144, 0]
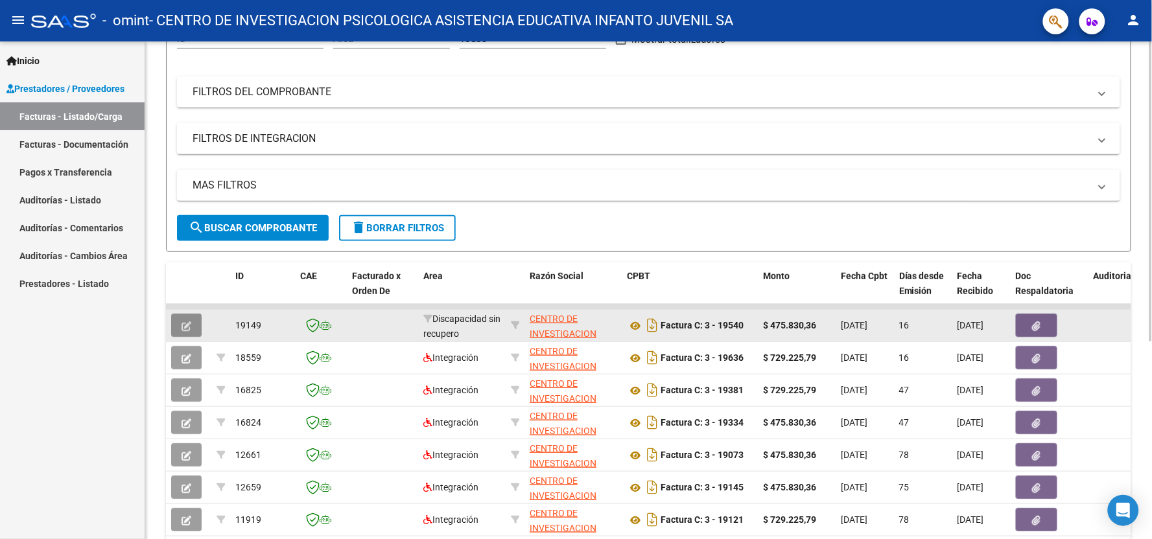
click at [190, 325] on icon "button" at bounding box center [186, 326] width 10 height 10
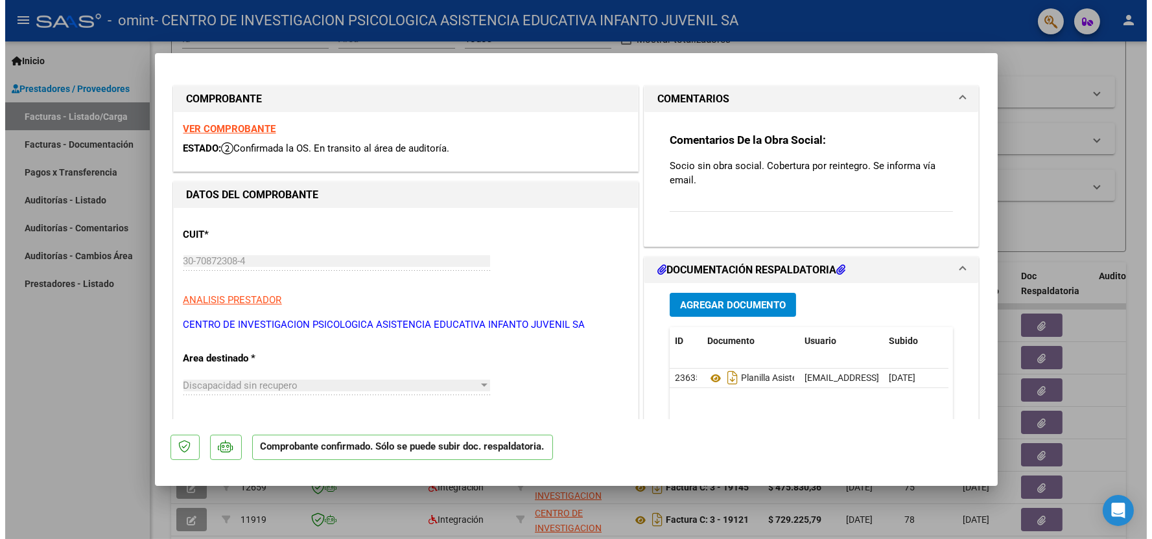
scroll to position [0, 0]
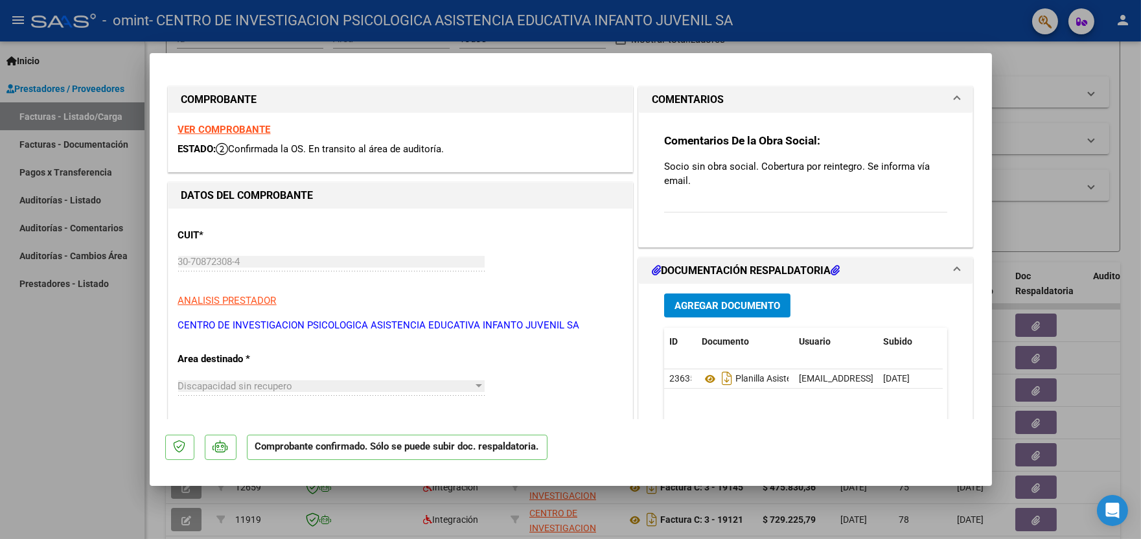
click at [68, 424] on div at bounding box center [570, 269] width 1141 height 539
type input "$ 0,00"
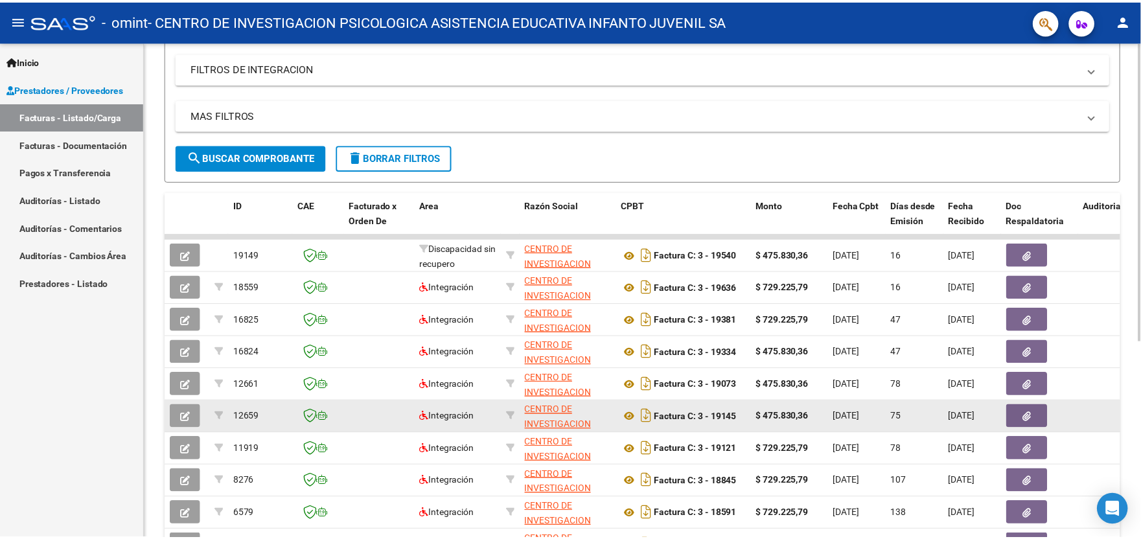
scroll to position [216, 0]
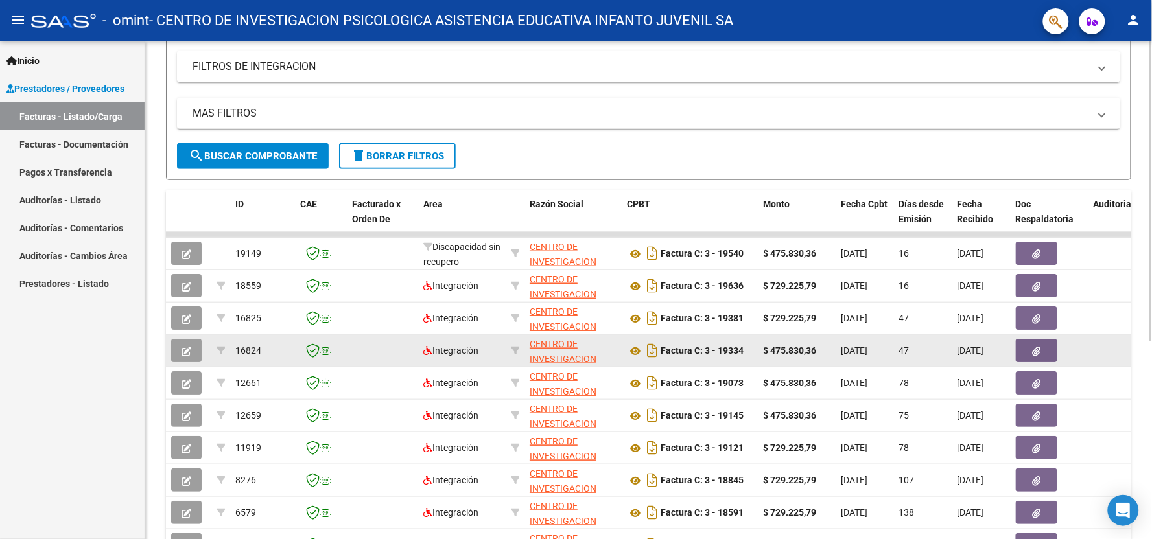
click at [185, 355] on icon "button" at bounding box center [186, 352] width 10 height 10
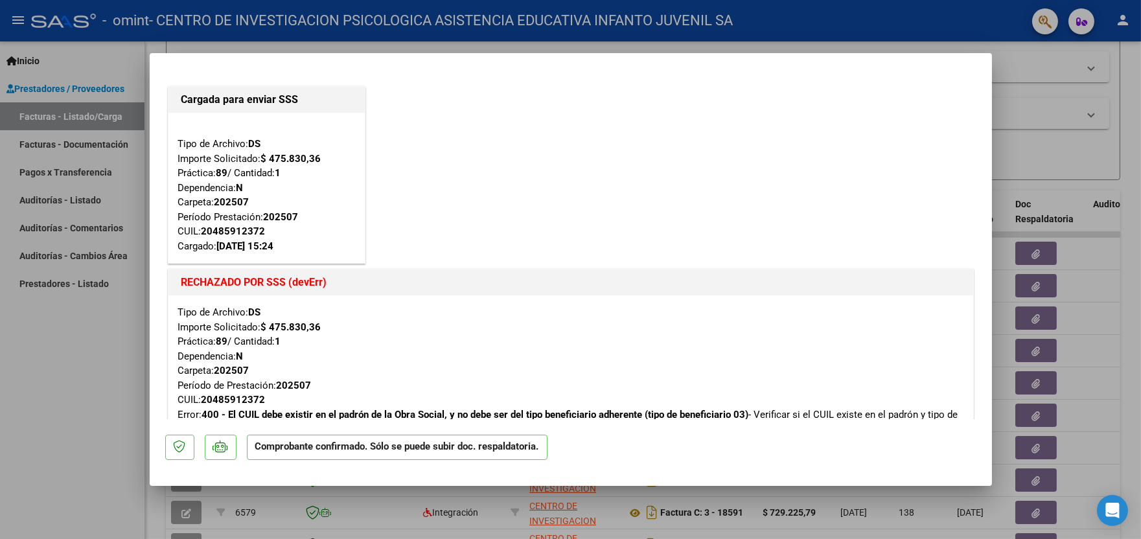
drag, startPoint x: 205, startPoint y: 230, endPoint x: 268, endPoint y: 230, distance: 63.5
click at [268, 230] on div "Tipo de Archivo: DS Importe Solicitado: $ 475.830,36 Práctica: 89 / Cantidad: 1…" at bounding box center [266, 188] width 177 height 132
copy app-link-go-to
